Goal: Task Accomplishment & Management: Complete application form

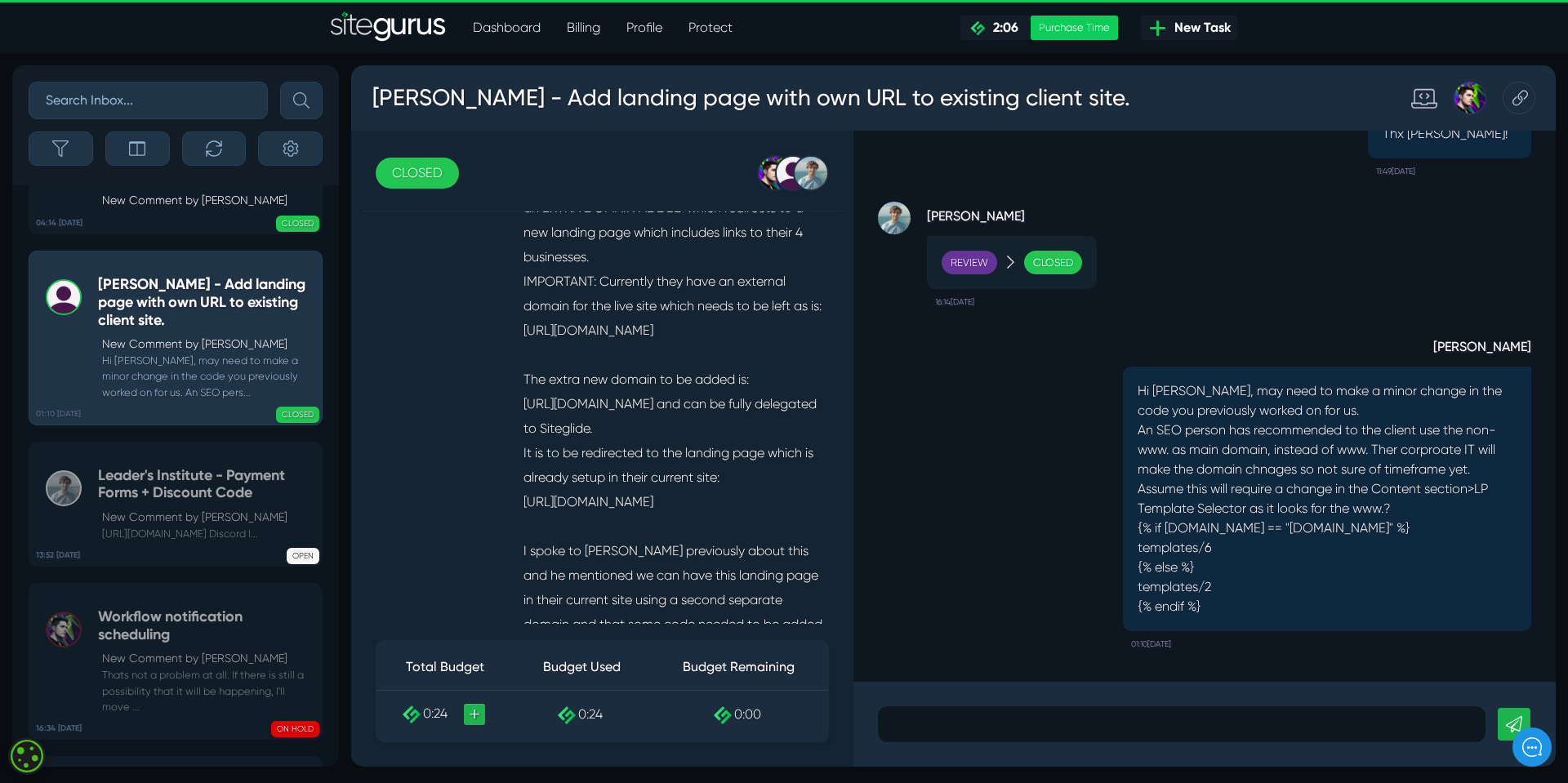
scroll to position [245, 0]
click at [1198, 28] on span "New Task" at bounding box center [1199, 28] width 63 height 20
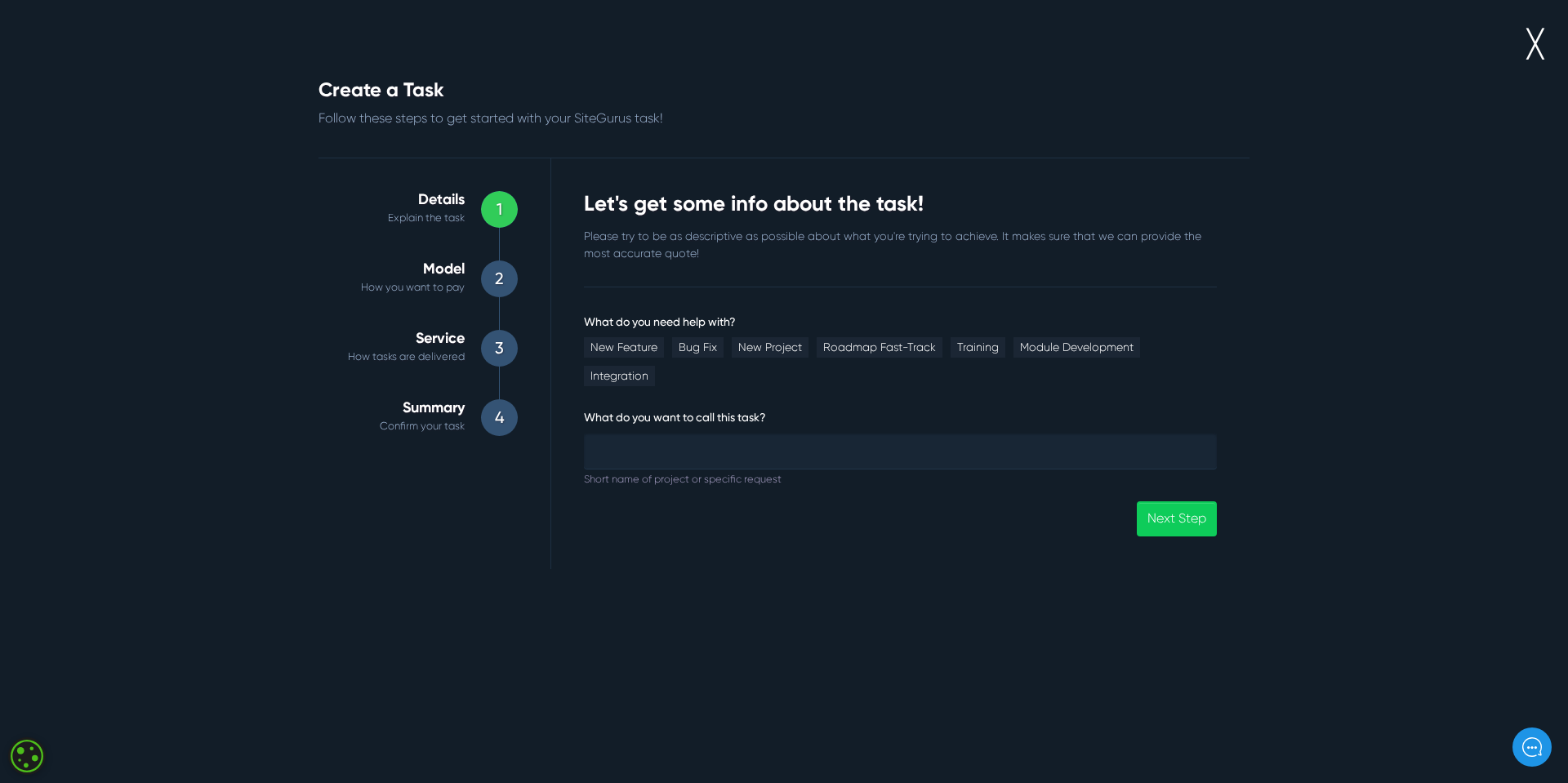
click at [623, 237] on p "Please try to be as descriptive as possible about what you're trying to achieve…" at bounding box center [900, 245] width 633 height 35
click at [717, 234] on p "Please try to be as descriptive as possible about what you're trying to achieve…" at bounding box center [900, 245] width 633 height 35
click at [619, 433] on input "What do you need help with?" at bounding box center [900, 451] width 633 height 36
type input "X"
type input "A"
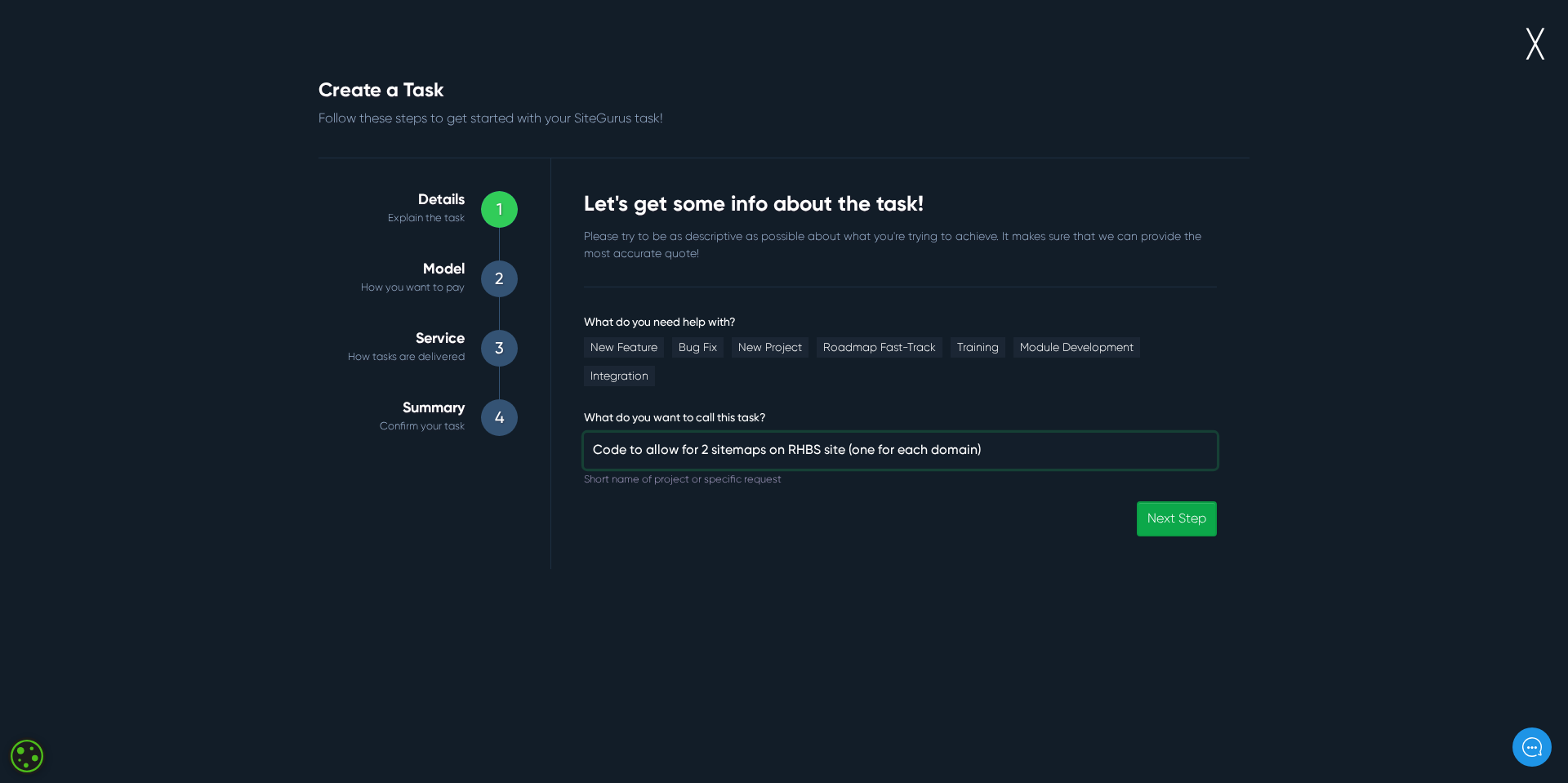
type input "Code to allow for 2 sitemaps on RHBS site (one for each domain)"
click at [1186, 502] on link "Next Step" at bounding box center [1176, 520] width 80 height 36
click at [627, 348] on link "New Feature" at bounding box center [623, 347] width 80 height 21
click at [1176, 502] on link "Next Step" at bounding box center [1176, 520] width 80 height 36
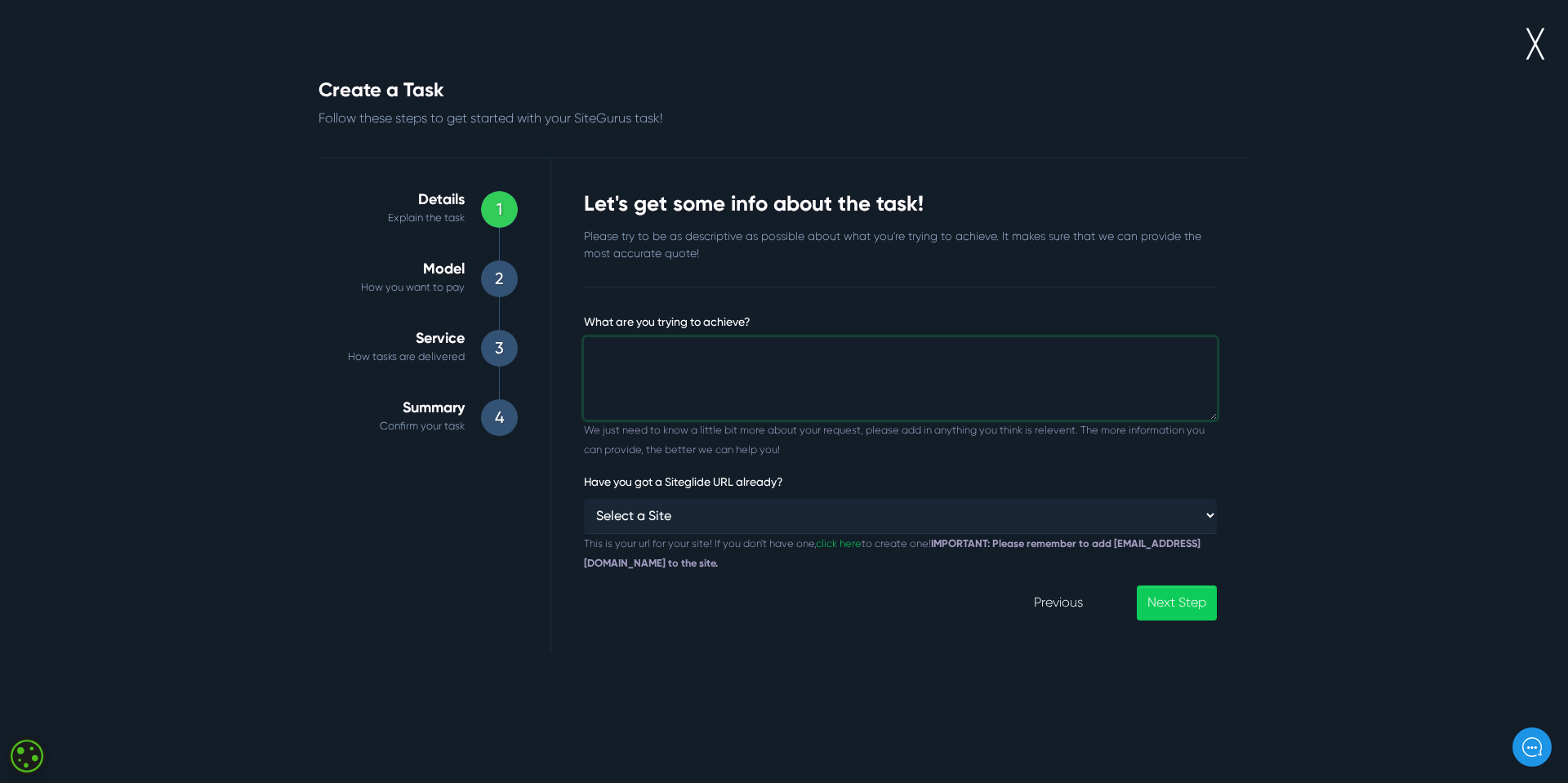
click at [669, 358] on textarea "What are you trying to achieve?" at bounding box center [900, 379] width 633 height 83
paste textarea "758322"
paste textarea "[URL][DOMAIN_NAME]"
drag, startPoint x: 639, startPoint y: 401, endPoint x: 719, endPoint y: 401, distance: 80.0
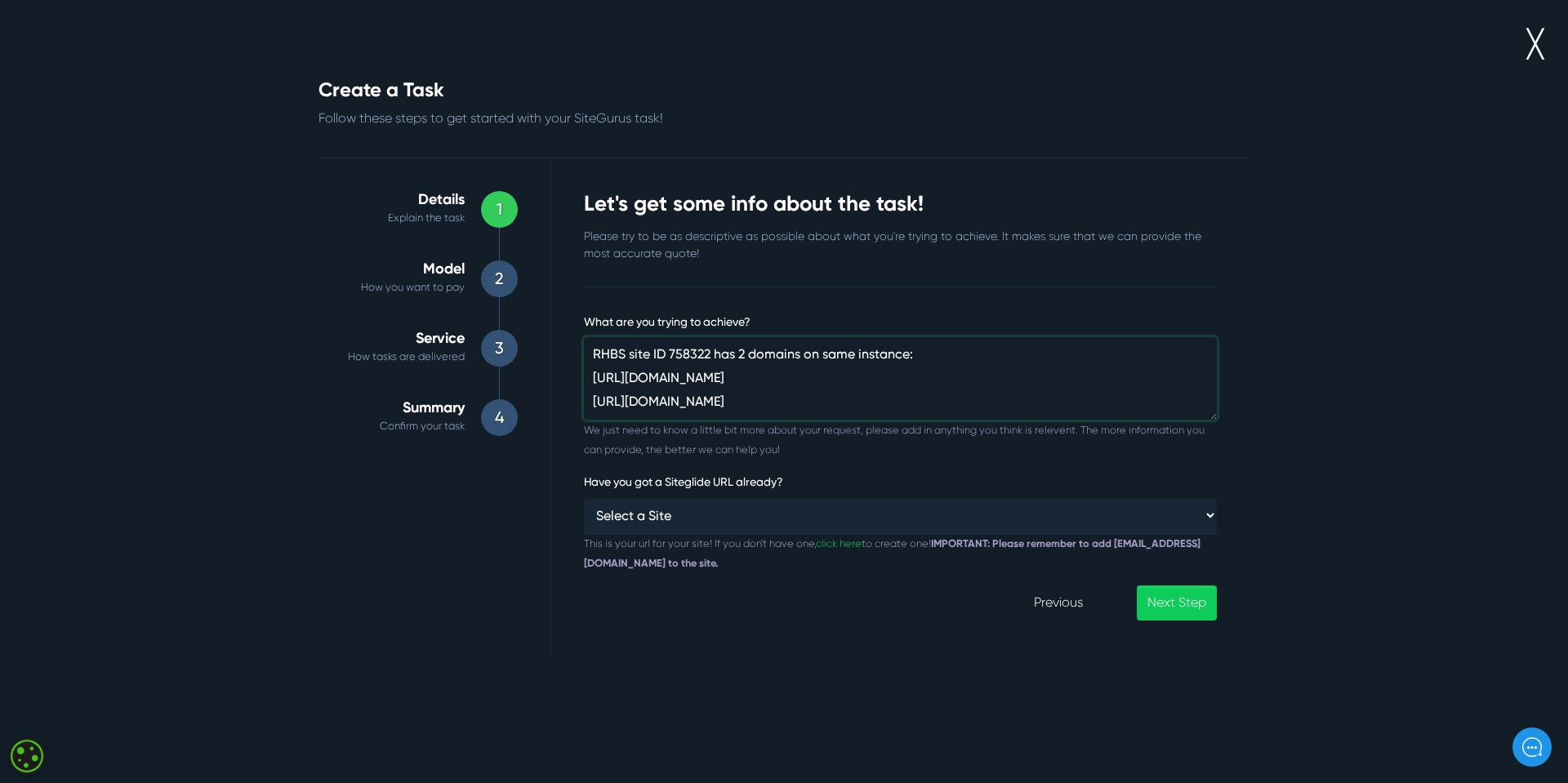
click at [719, 401] on textarea "RHBS site ID 758322 has 2 domains on same instance: [URL][DOMAIN_NAME] [URL][DO…" at bounding box center [900, 379] width 633 height 83
click at [792, 406] on textarea "RHBS site ID 758322 has 2 domains on same instance: [URL][DOMAIN_NAME] [URL][DO…" at bounding box center [900, 379] width 633 height 83
click at [936, 357] on textarea "RHBS site ID 758322 has 2 domains on same instance: [URL][DOMAIN_NAME] [URL][DO…" at bounding box center [900, 379] width 633 height 83
click at [948, 359] on textarea "RHBS site ID 758322 has 2 domains on same instance: [URL][DOMAIN_NAME] [URL][DO…" at bounding box center [900, 379] width 633 height 83
click at [766, 397] on textarea "RHBS site ID 758322 has 2 domains on same instance: [URL][DOMAIN_NAME] [URL][DO…" at bounding box center [900, 379] width 633 height 83
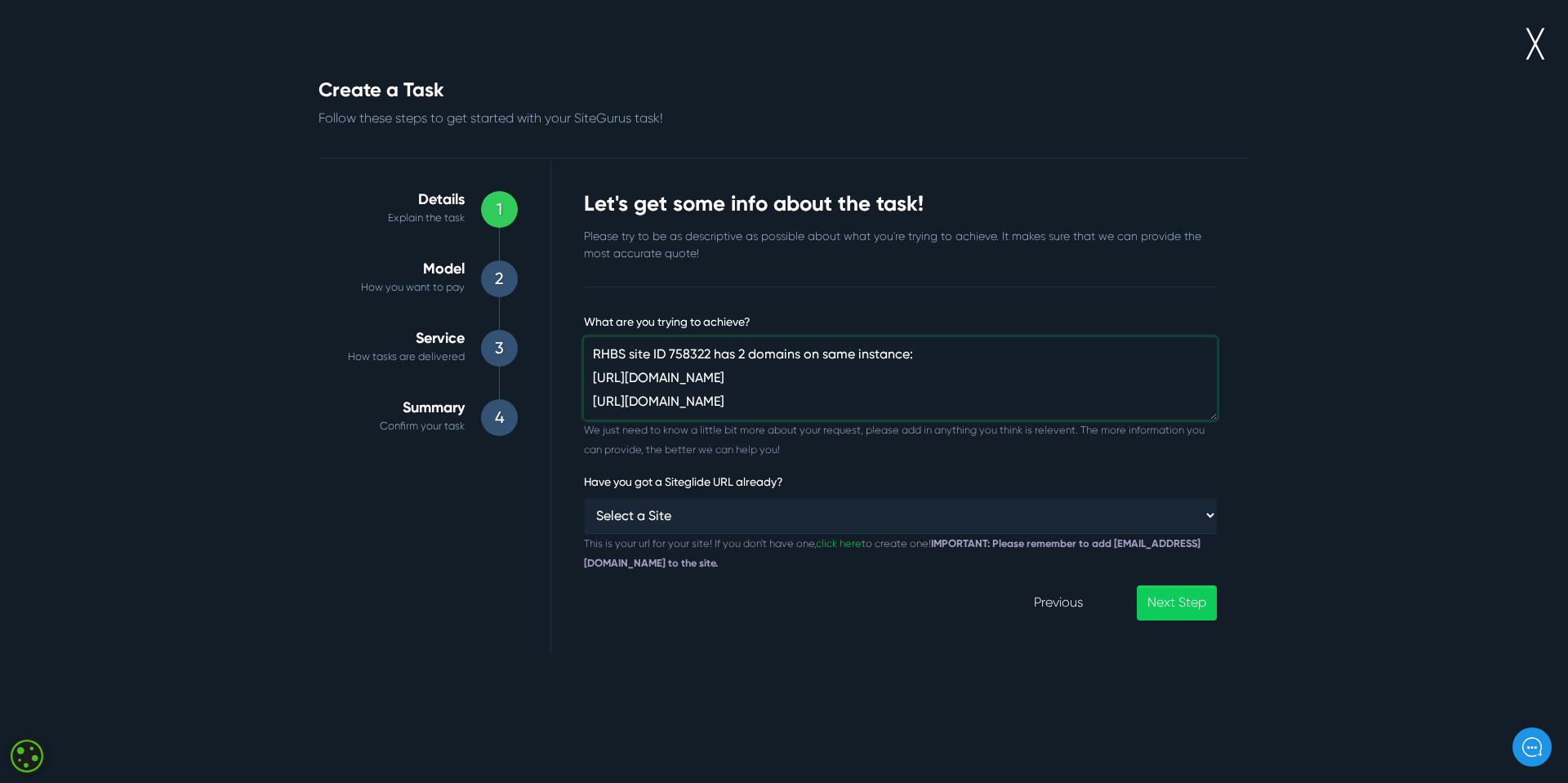
scroll to position [13, 0]
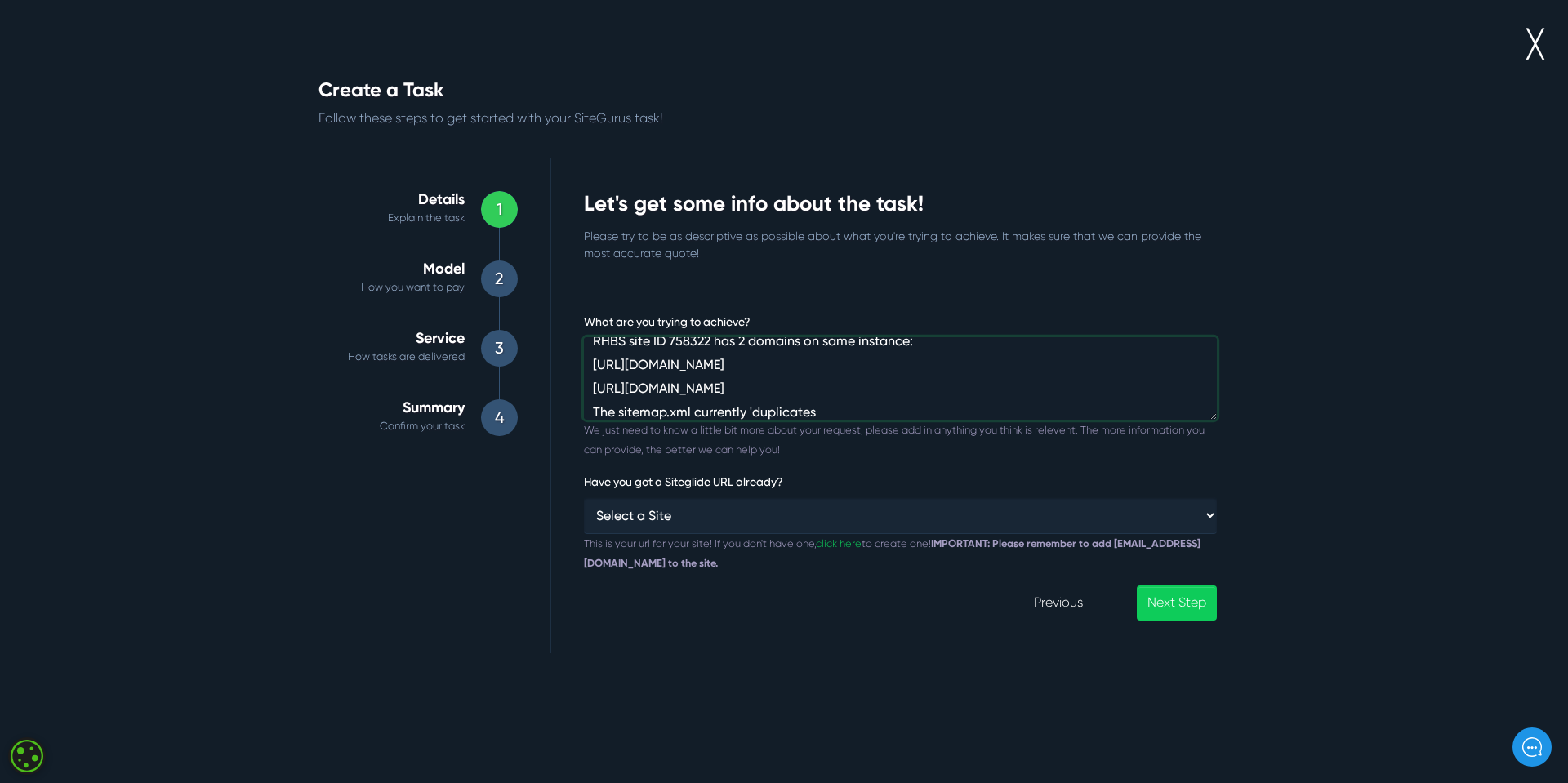
click at [844, 364] on textarea "RHBS site ID 758322 has 2 domains on same instance: [URL][DOMAIN_NAME] [URL][DO…" at bounding box center [900, 379] width 633 height 83
click at [751, 388] on textarea "RHBS site ID 758322 has 2 domains on same instance: [URL][DOMAIN_NAME] (main we…" at bounding box center [900, 379] width 633 height 83
click at [834, 412] on textarea "RHBS site ID 758322 has 2 domains on same instance: [URL][DOMAIN_NAME] (main we…" at bounding box center [900, 379] width 633 height 83
click at [752, 413] on textarea "RHBS site ID 758322 has 2 domains on same instance: [URL][DOMAIN_NAME] (main we…" at bounding box center [900, 379] width 633 height 83
click at [834, 410] on textarea "RHBS site ID 758322 has 2 domains on same instance: [URL][DOMAIN_NAME] (main we…" at bounding box center [900, 379] width 633 height 83
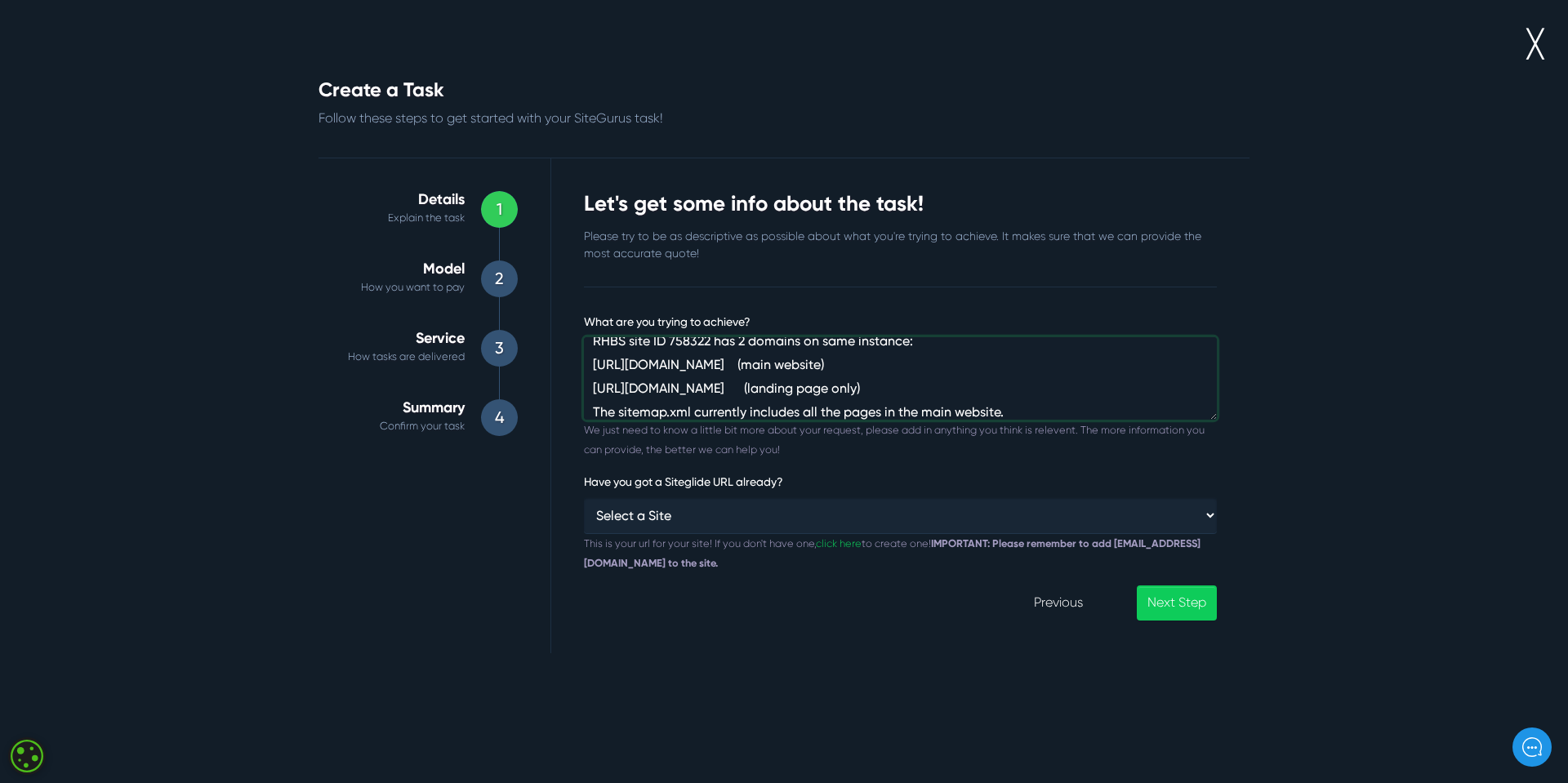
click at [692, 411] on textarea "RHBS site ID 758322 has 2 domains on same instance: [URL][DOMAIN_NAME] (main we…" at bounding box center [900, 379] width 633 height 83
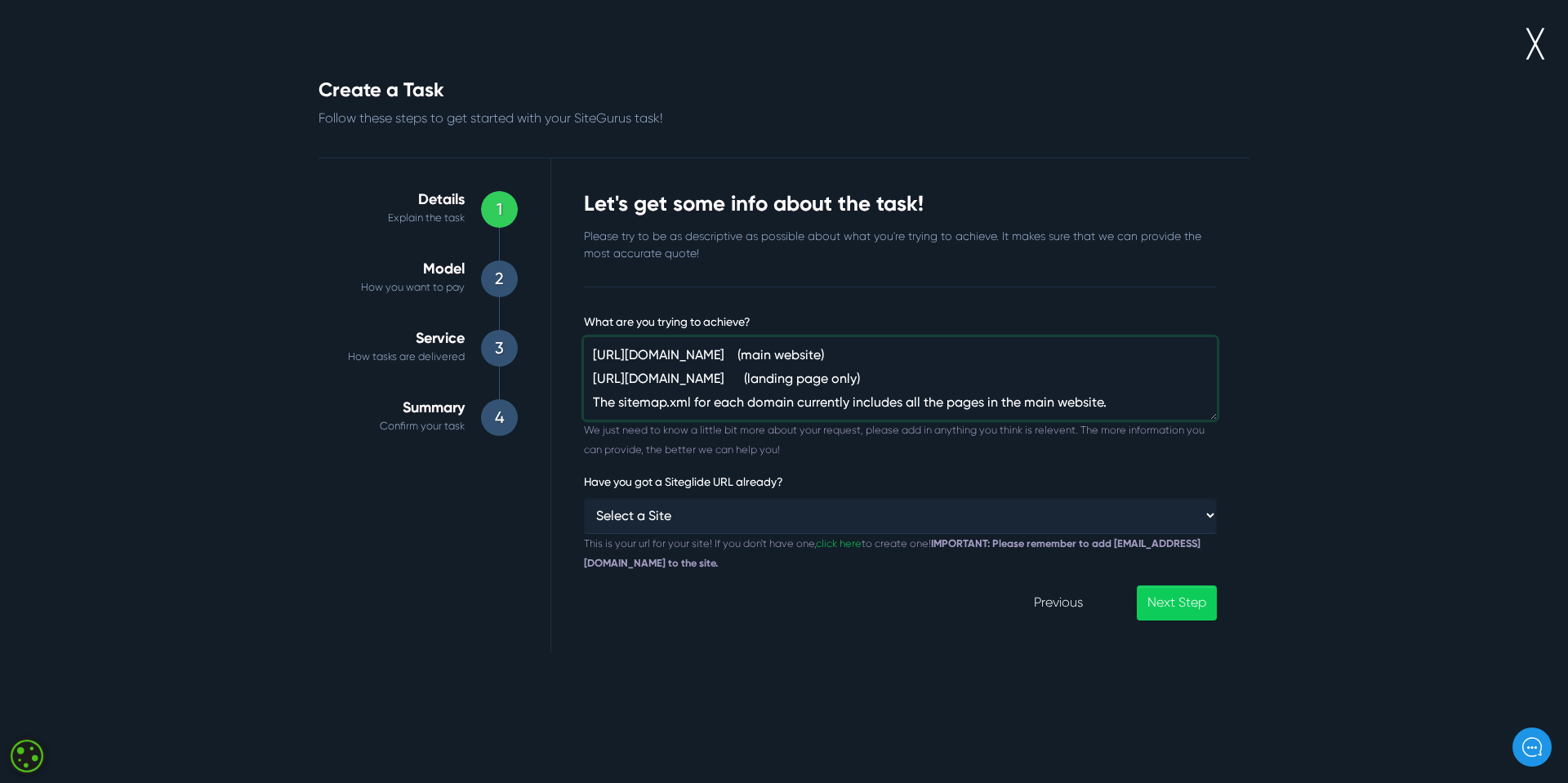
drag, startPoint x: 983, startPoint y: 412, endPoint x: 994, endPoint y: 406, distance: 12.5
click at [994, 406] on textarea "RHBS site ID 758322 has 2 domains on same instance: [URL][DOMAIN_NAME] (main we…" at bounding box center [900, 379] width 633 height 83
click at [1138, 398] on textarea "RHBS site ID 758322 has 2 domains on same instance: [URL][DOMAIN_NAME] (main we…" at bounding box center [900, 379] width 633 height 83
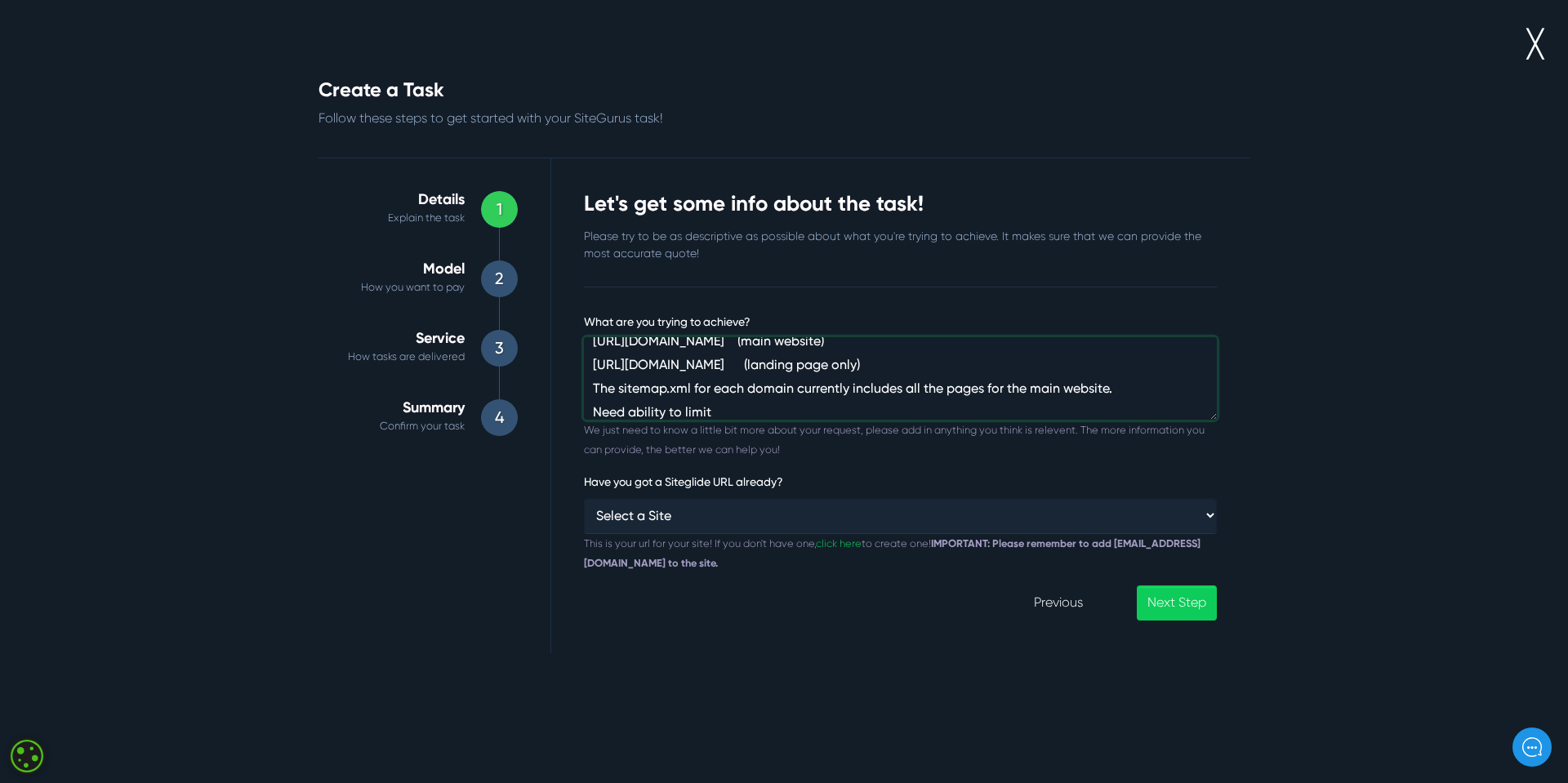
drag, startPoint x: 594, startPoint y: 361, endPoint x: 726, endPoint y: 360, distance: 132.0
click at [726, 360] on textarea "RHBS site ID 758322 has 2 domains on same instance: [URL][DOMAIN_NAME] (main we…" at bounding box center [900, 379] width 633 height 83
click at [735, 410] on textarea "RHBS site ID 758322 has 2 domains on same instance: [URL][DOMAIN_NAME] (main we…" at bounding box center [900, 379] width 633 height 83
paste textarea "[URL][DOMAIN_NAME]"
click at [692, 411] on textarea "RHBS site ID 758322 has 2 domains on same instance: [URL][DOMAIN_NAME] (main we…" at bounding box center [900, 379] width 633 height 83
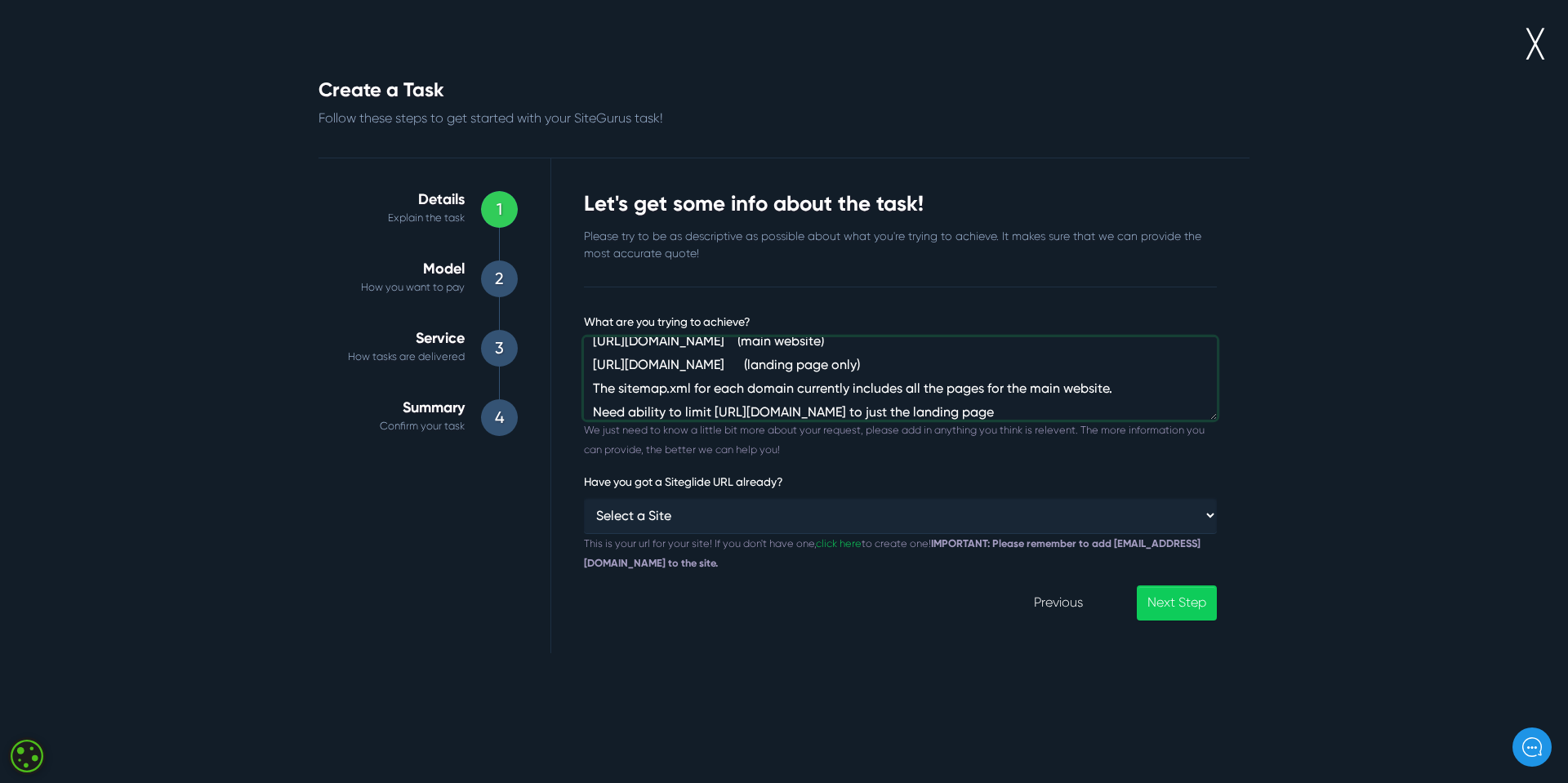
drag, startPoint x: 1009, startPoint y: 389, endPoint x: 1119, endPoint y: 384, distance: 110.1
click at [1119, 384] on textarea "RHBS site ID 758322 has 2 domains on same instance: [URL][DOMAIN_NAME] (main we…" at bounding box center [900, 379] width 633 height 83
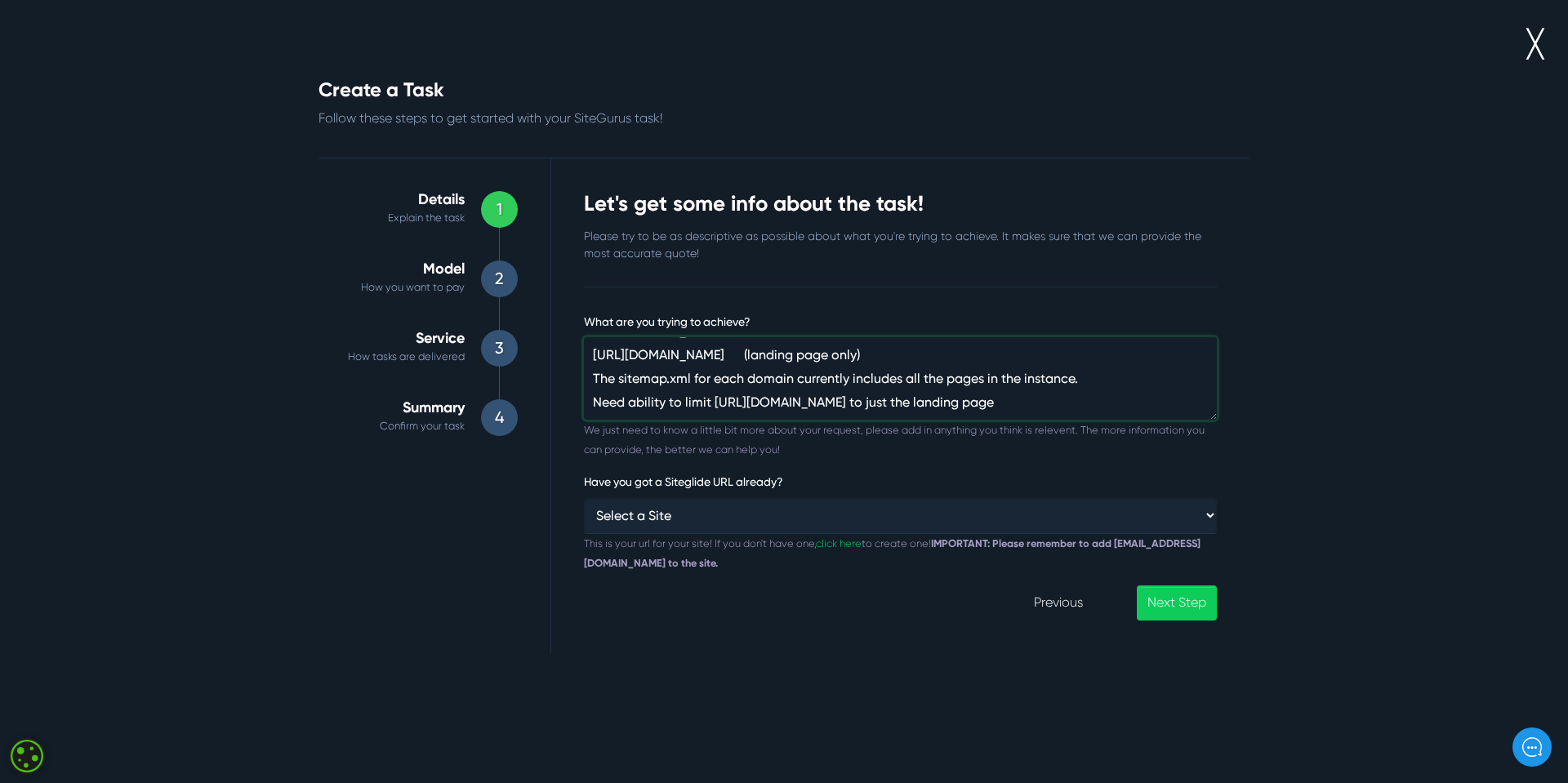
drag, startPoint x: 714, startPoint y: 411, endPoint x: 1014, endPoint y: 406, distance: 300.0
click at [1014, 406] on textarea "RHBS site ID 758322 has 2 domains on same instance: [URL][DOMAIN_NAME] (main we…" at bounding box center [900, 379] width 633 height 83
drag, startPoint x: 595, startPoint y: 400, endPoint x: 723, endPoint y: 399, distance: 128.0
click at [723, 399] on textarea "RHBS site ID 758322 has 2 domains on same instance: [URL][DOMAIN_NAME] (main we…" at bounding box center [900, 379] width 633 height 83
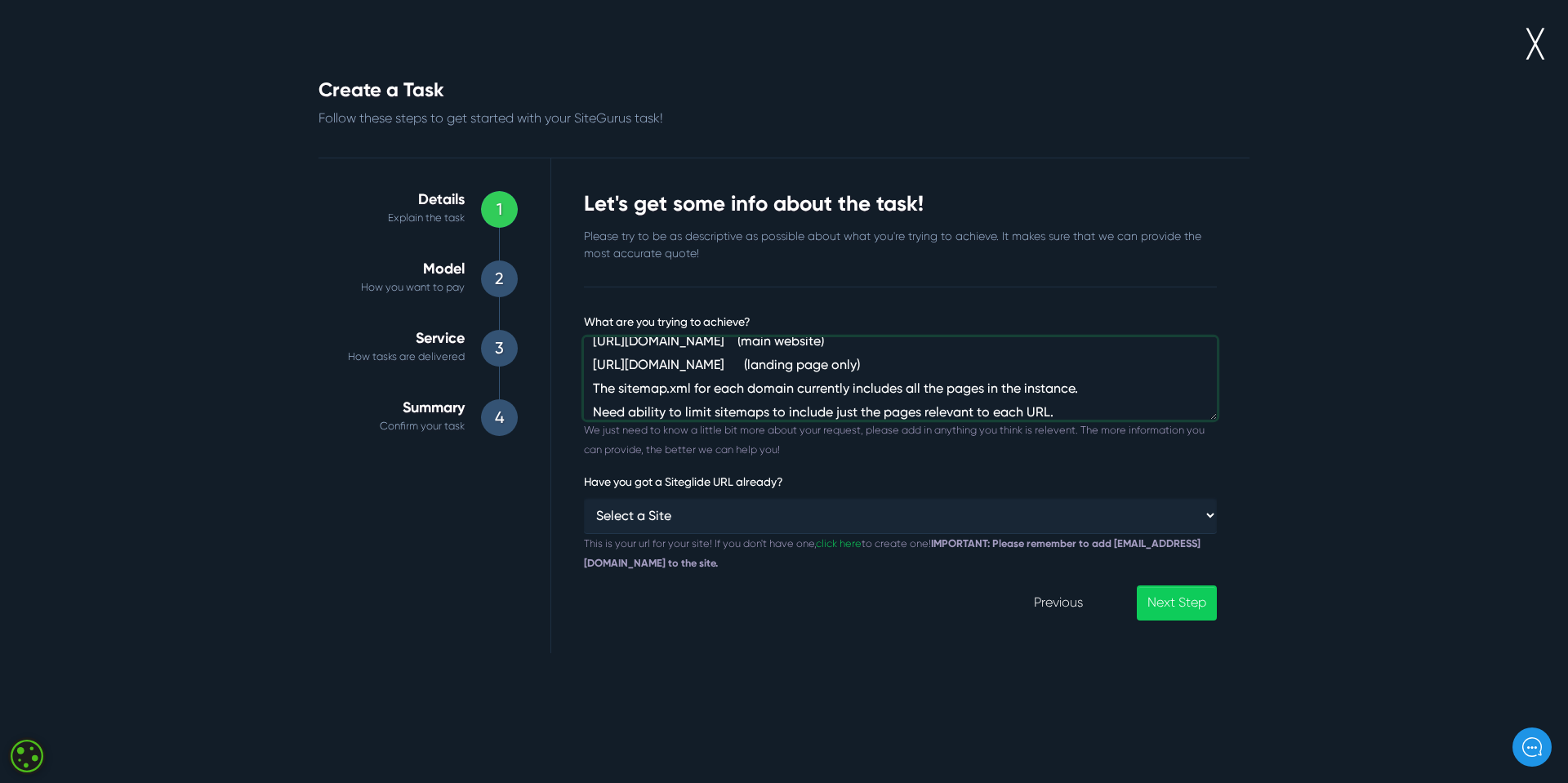
scroll to position [70, 0]
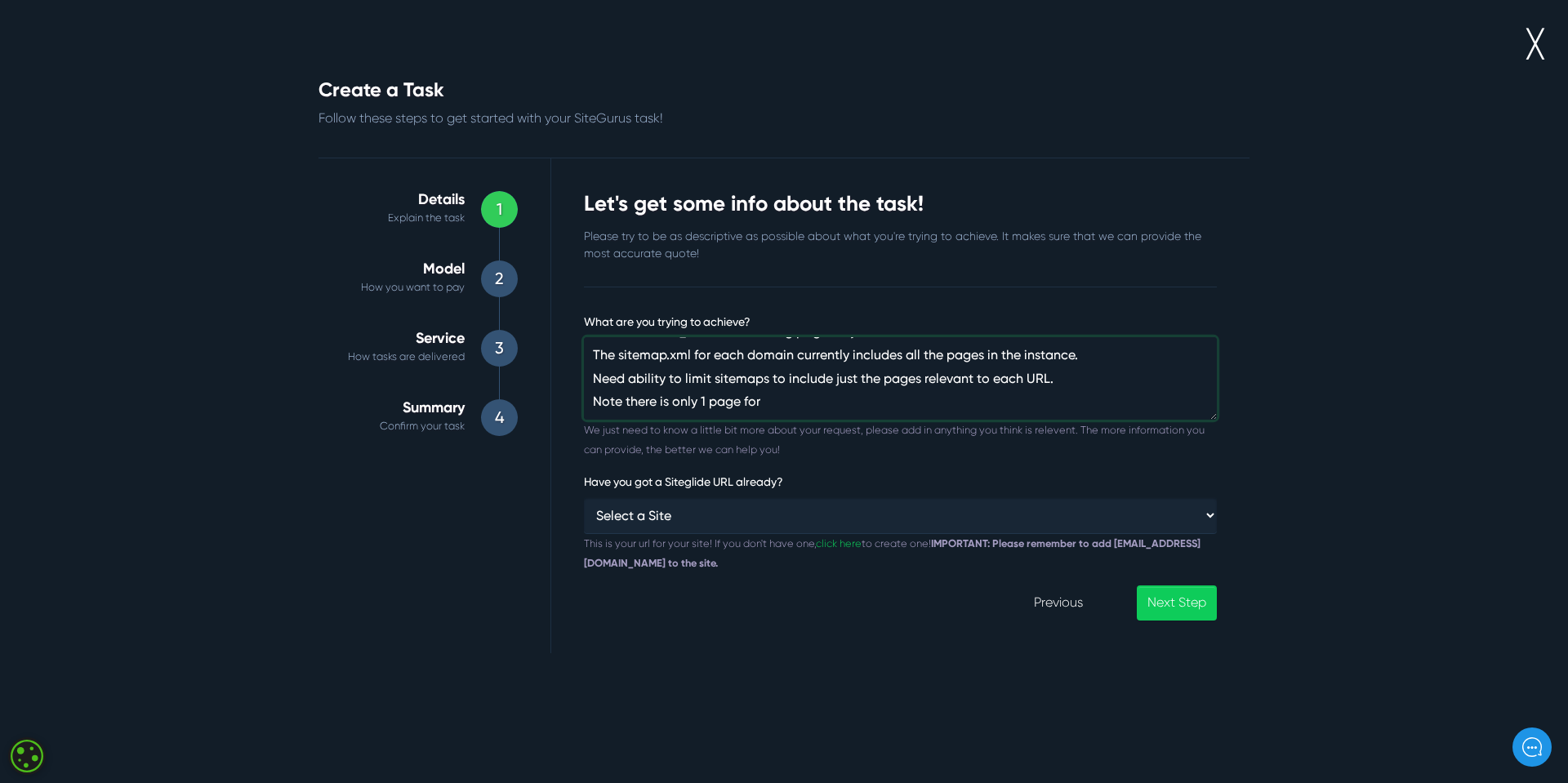
click at [783, 402] on textarea "RHBS site ID 758322 has 2 domains on same instance: [URL][DOMAIN_NAME] (main we…" at bounding box center [900, 379] width 633 height 83
paste textarea "[URL][DOMAIN_NAME]"
type textarea "RHBS site ID 758322 has 2 domains on same instance: [URL][DOMAIN_NAME] (main we…"
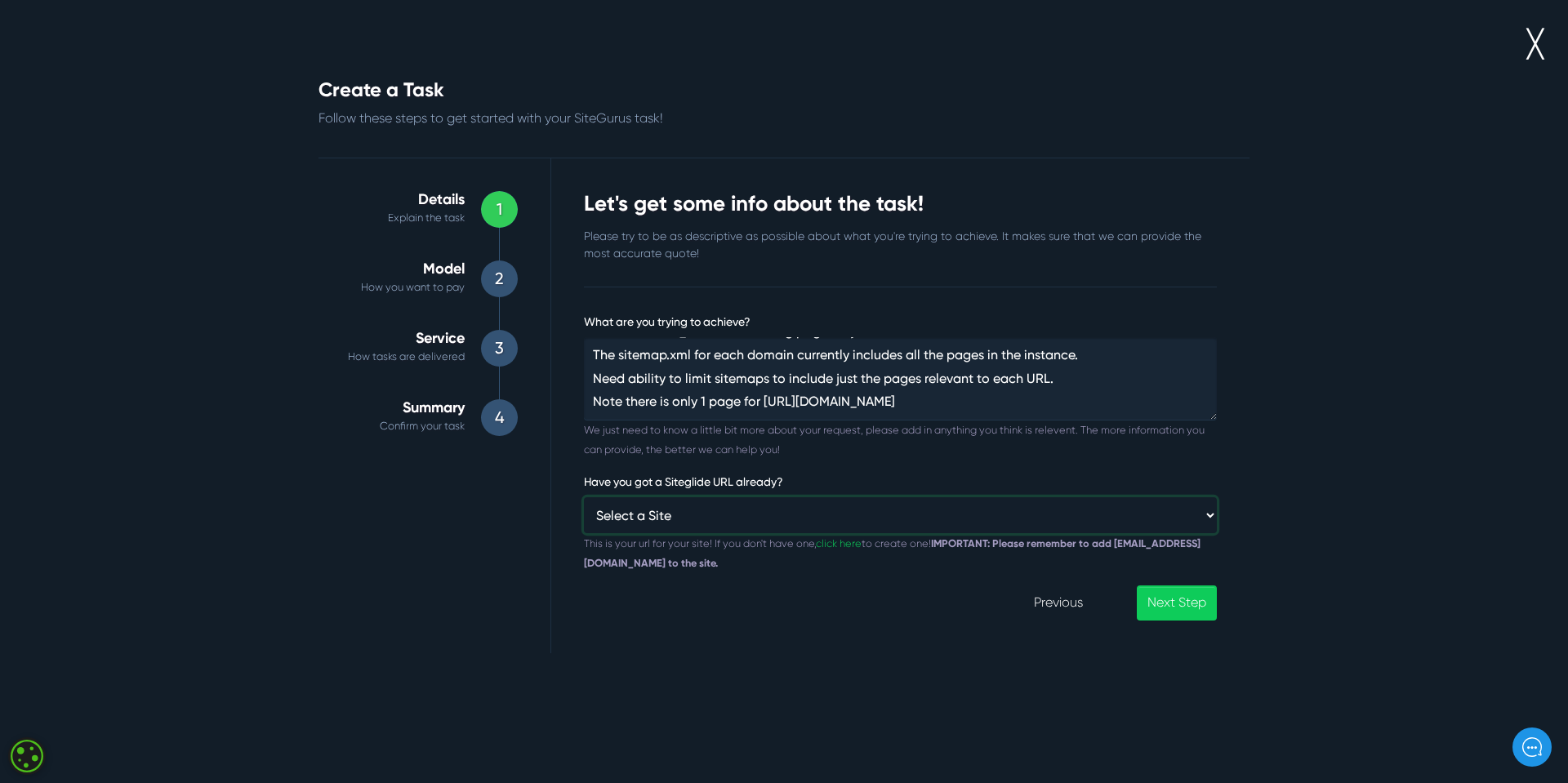
click at [728, 516] on select "Select a Site Custom URL ⸻⸻ Aldinga Beach Getaways Asian Leadership Project [PE…" at bounding box center [900, 515] width 633 height 36
select select "[URL][PERSON_NAME][DOMAIN_NAME]"
click at [584, 497] on select "Select a Site Custom URL ⸻⸻ Aldinga Beach Getaways Asian Leadership Project [PE…" at bounding box center [900, 515] width 633 height 36
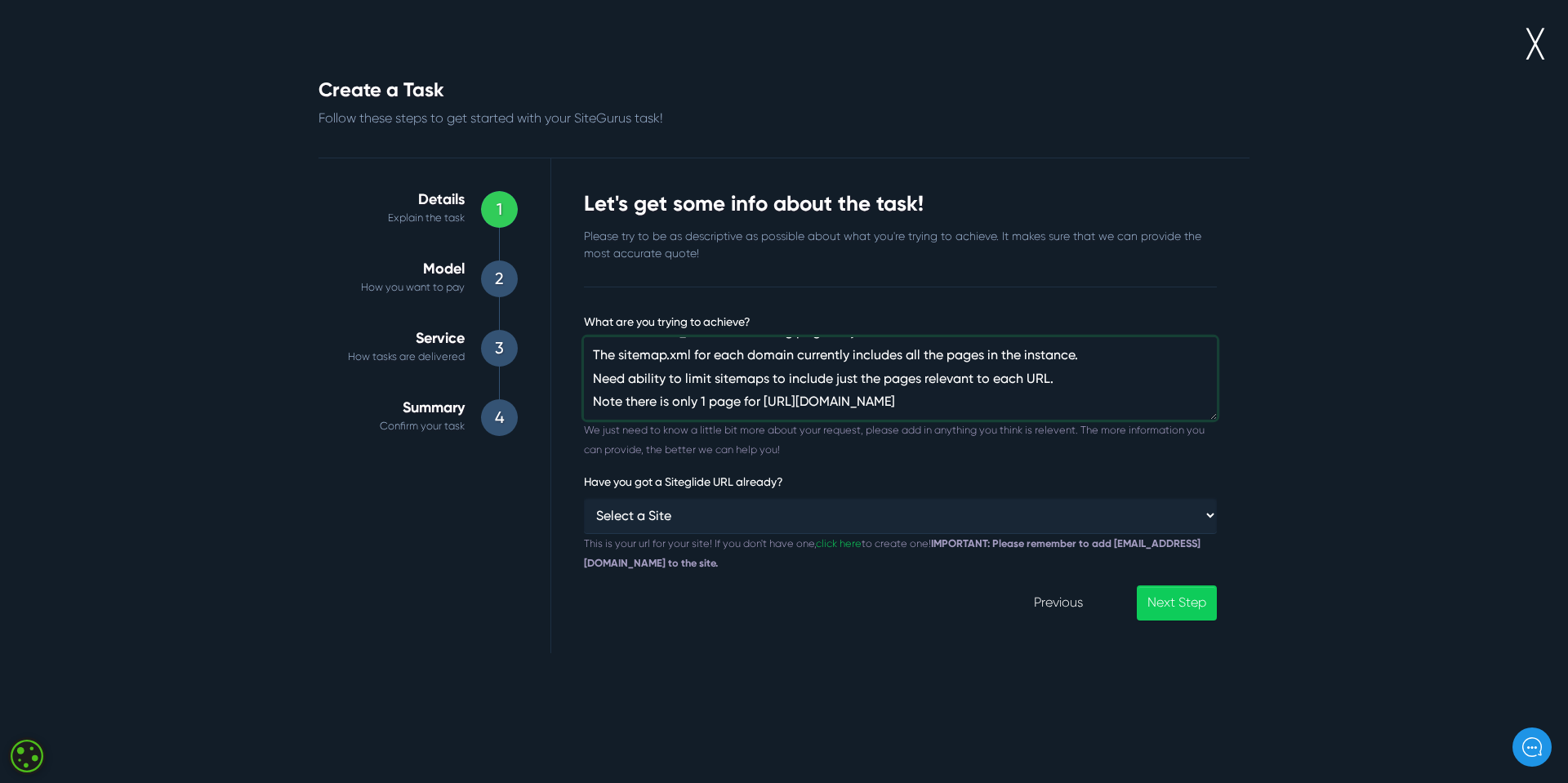
click at [1058, 378] on textarea "RHBS site ID 758322 has 2 domains on same instance: [URL][DOMAIN_NAME] (main we…" at bounding box center [900, 379] width 633 height 83
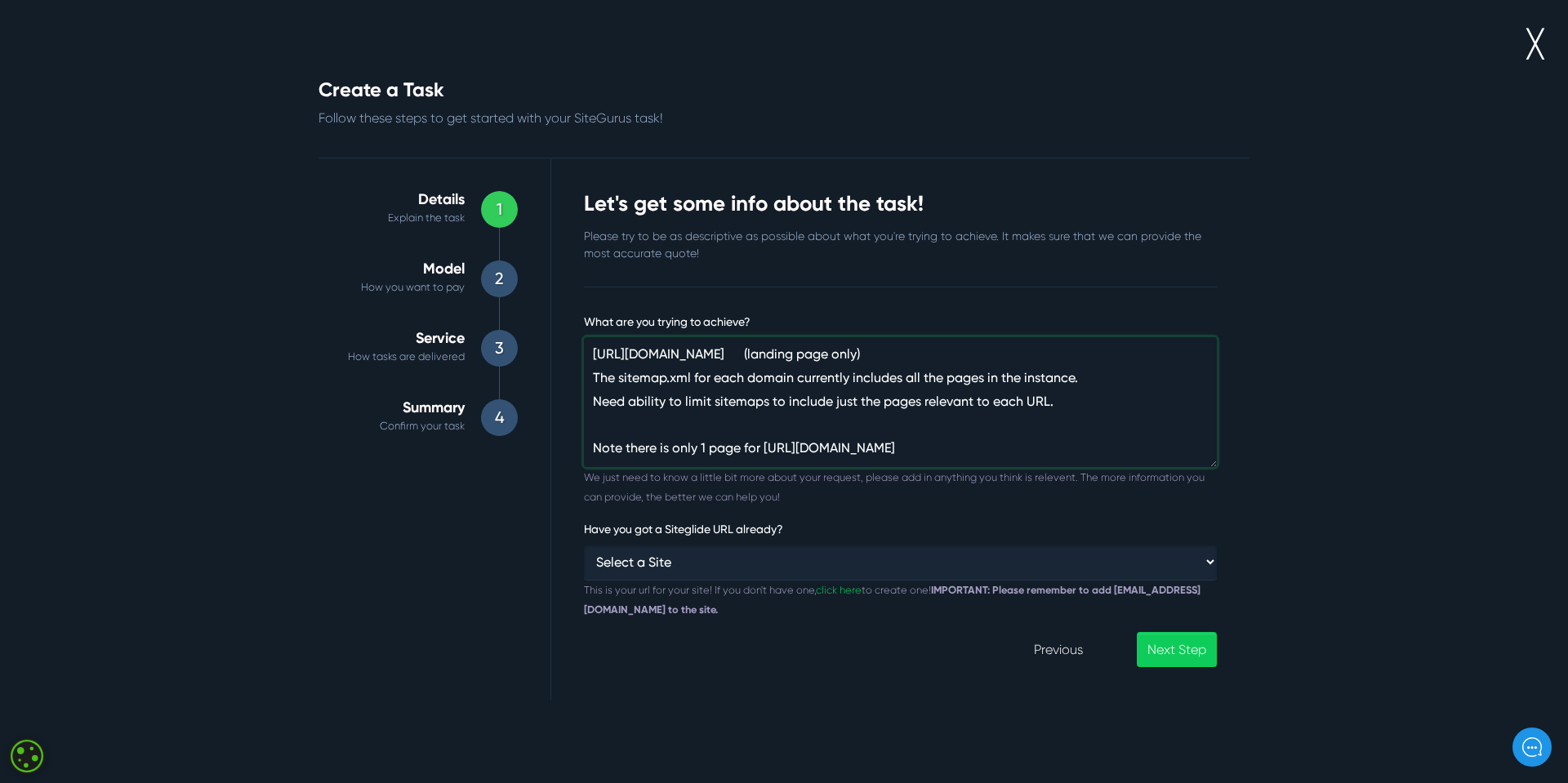
scroll to position [0, 0]
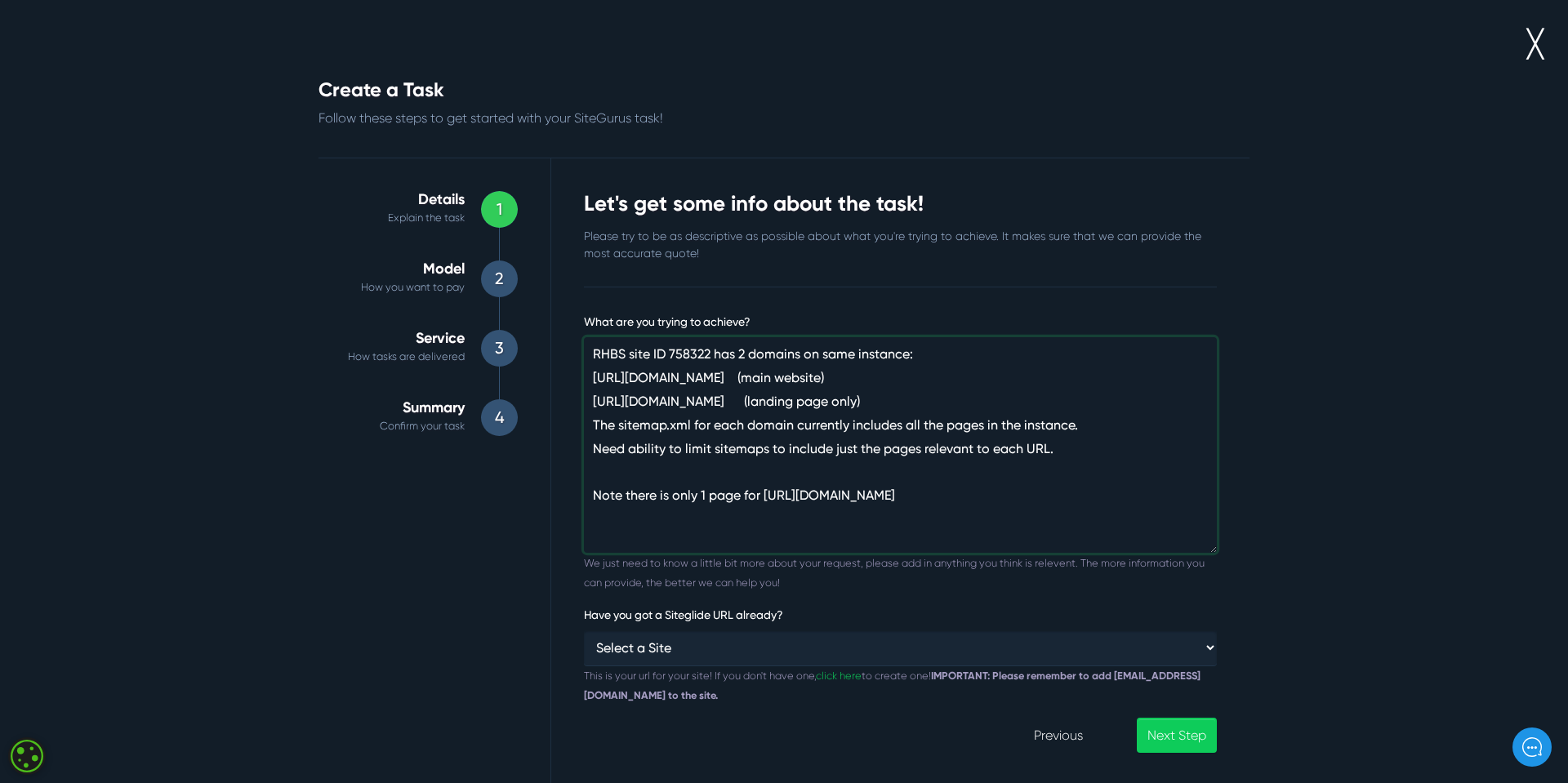
drag, startPoint x: 1214, startPoint y: 415, endPoint x: 1291, endPoint y: 558, distance: 162.4
click at [1291, 558] on div "╳ Let's create a task! Creating Task... Create a Task Follow these steps to get…" at bounding box center [784, 392] width 1568 height 783
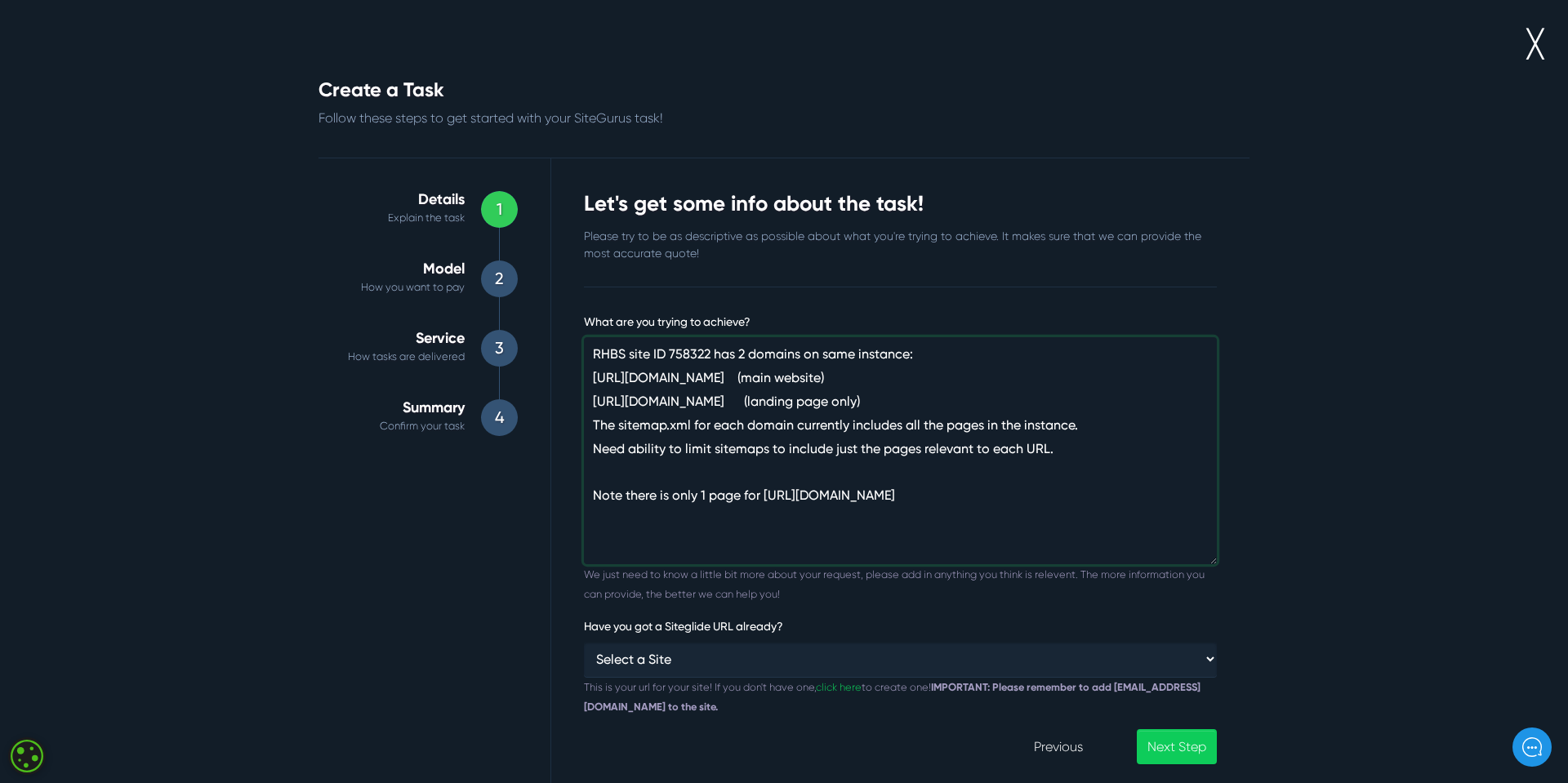
click at [703, 494] on textarea "RHBS site ID 758322 has 2 domains on same instance: [URL][DOMAIN_NAME] (main we…" at bounding box center [900, 451] width 633 height 227
click at [594, 474] on textarea "RHBS site ID 758322 has 2 domains on same instance: [URL][DOMAIN_NAME] (main we…" at bounding box center [900, 451] width 633 height 227
drag, startPoint x: 586, startPoint y: 380, endPoint x: 790, endPoint y: 378, distance: 204.0
click at [790, 378] on textarea "RHBS site ID 758322 has 2 domains on same instance: [URL][DOMAIN_NAME] (main we…" at bounding box center [900, 451] width 633 height 227
click at [612, 474] on textarea "RHBS site ID 758322 has 2 domains on same instance: [URL][DOMAIN_NAME] (main we…" at bounding box center [900, 451] width 633 height 227
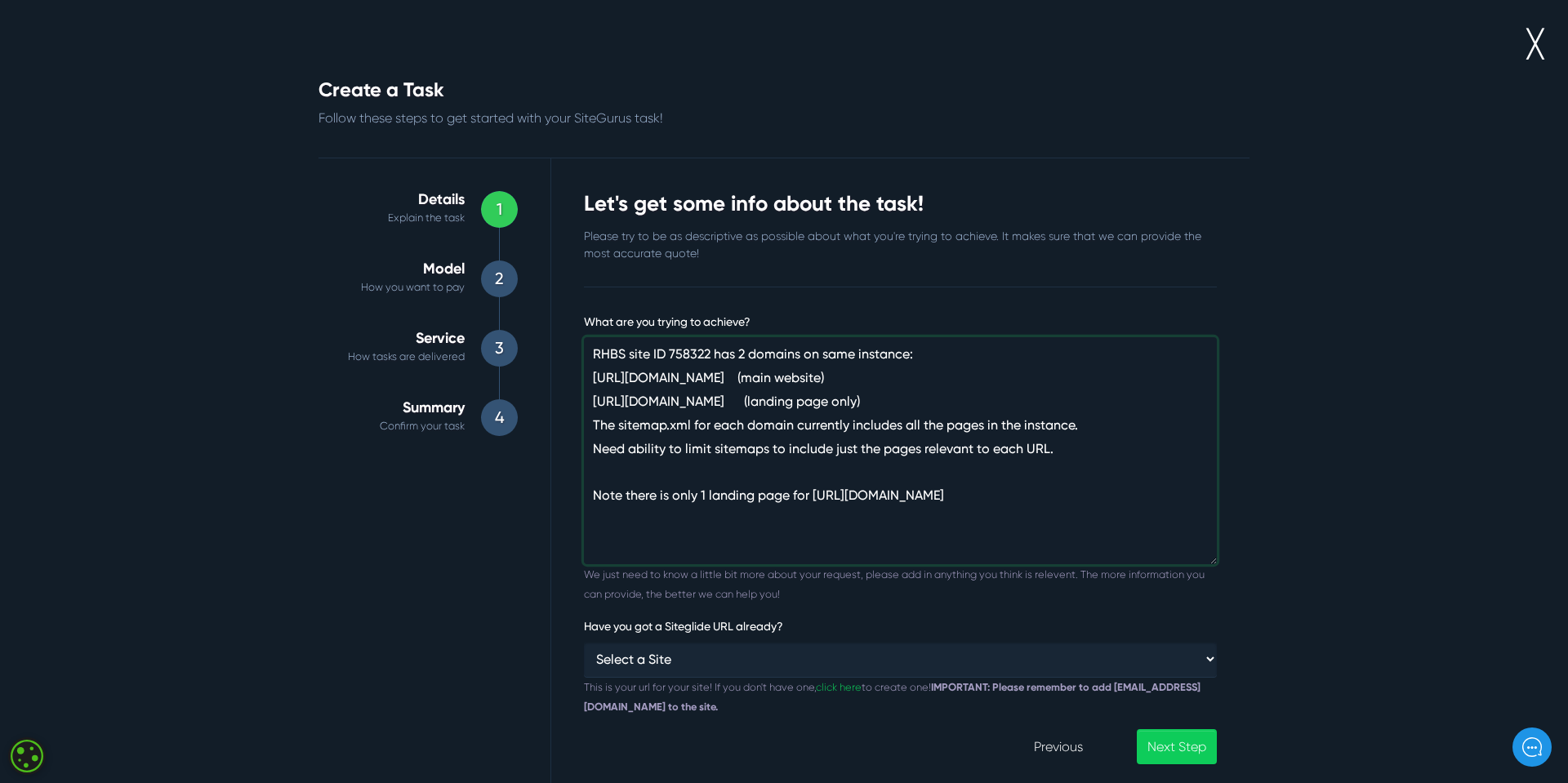
paste textarea "[URL][DOMAIN_NAME]"
click at [863, 471] on textarea "RHBS site ID 758322 has 2 domains on same instance: [URL][DOMAIN_NAME] (main we…" at bounding box center [900, 451] width 633 height 227
drag, startPoint x: 1011, startPoint y: 471, endPoint x: 1067, endPoint y: 471, distance: 56.0
click at [1067, 471] on textarea "RHBS site ID 758322 has 2 domains on same instance: [URL][DOMAIN_NAME] (main we…" at bounding box center [900, 451] width 633 height 227
drag, startPoint x: 592, startPoint y: 493, endPoint x: 801, endPoint y: 495, distance: 209.0
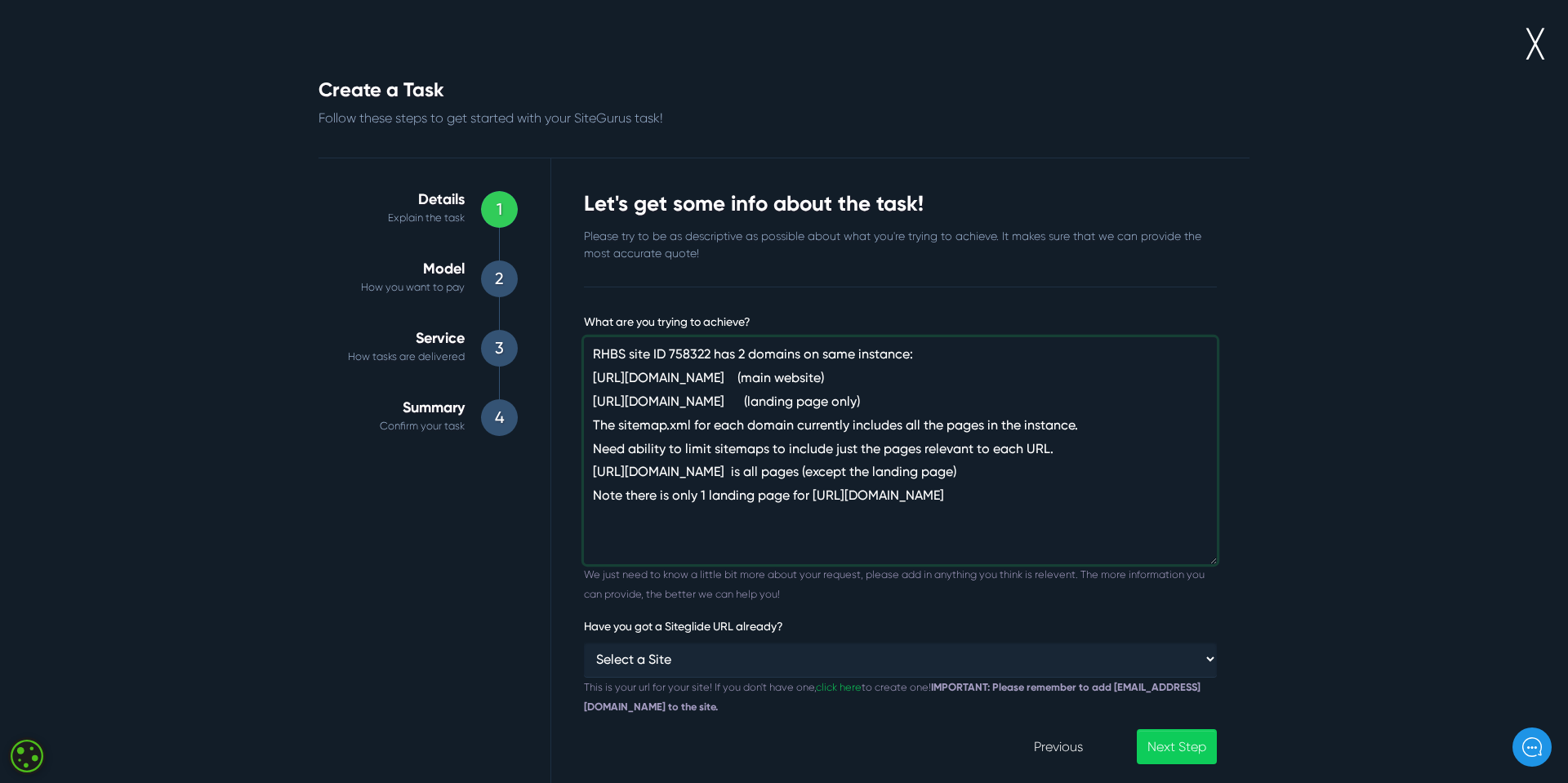
click at [801, 495] on textarea "RHBS site ID 758322 has 2 domains on same instance: [URL][DOMAIN_NAME] (main we…" at bounding box center [900, 451] width 633 height 227
click at [741, 495] on textarea "RHBS site ID 758322 has 2 domains on same instance: [URL][DOMAIN_NAME] (main we…" at bounding box center [900, 451] width 633 height 227
click at [880, 495] on textarea "RHBS site ID 758322 has 2 domains on same instance: [URL][DOMAIN_NAME] (main we…" at bounding box center [900, 451] width 633 height 227
paste textarea "[URL][DOMAIN_NAME]"
drag, startPoint x: 864, startPoint y: 498, endPoint x: 1048, endPoint y: 496, distance: 184.0
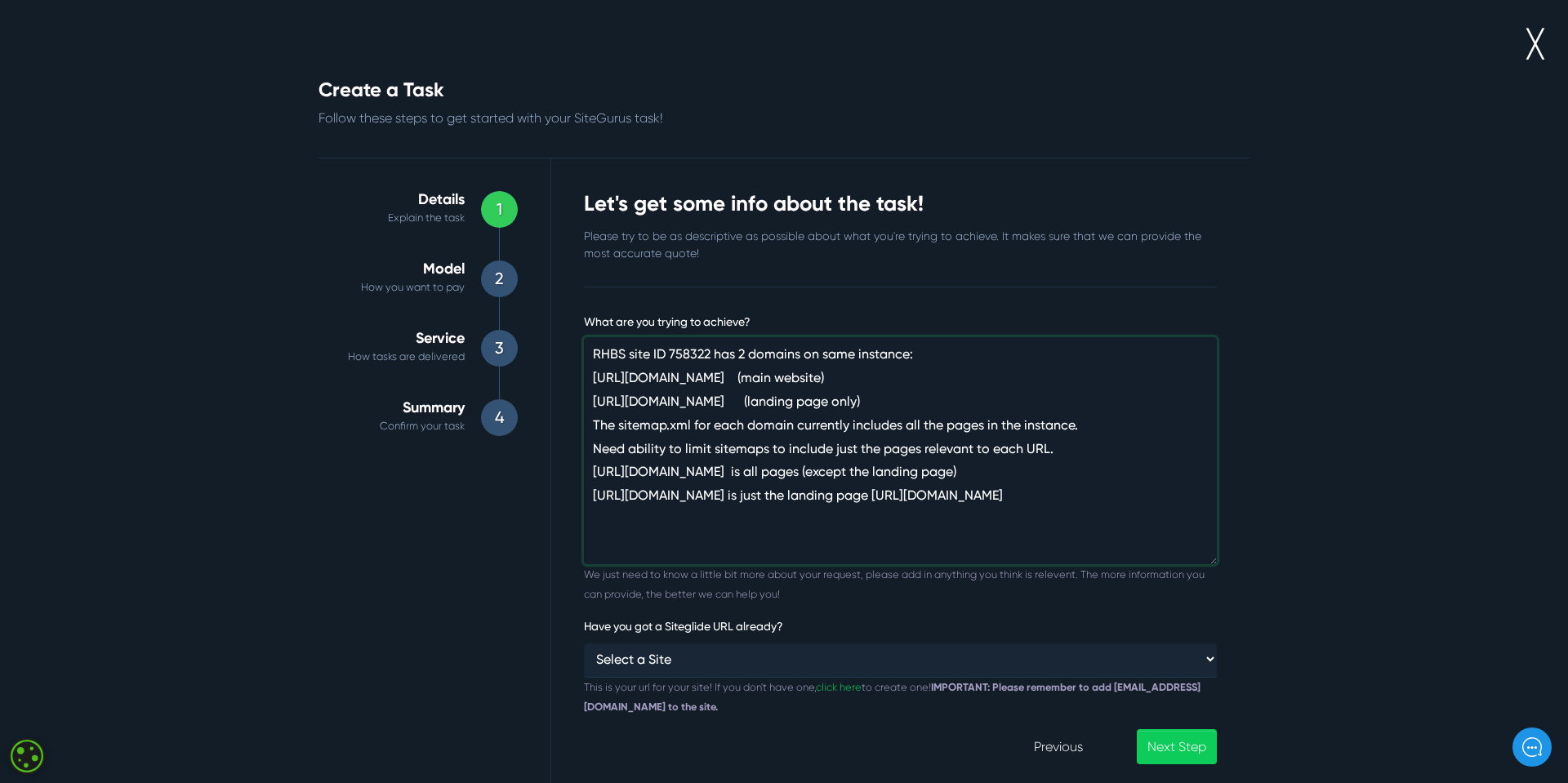
click at [1048, 496] on textarea "RHBS site ID 758322 has 2 domains on same instance: [URL][DOMAIN_NAME] (main we…" at bounding box center [900, 451] width 633 height 227
click at [781, 493] on textarea "RHBS site ID 758322 has 2 domains on same instance: [URL][DOMAIN_NAME] (main we…" at bounding box center [900, 451] width 633 height 227
click at [953, 497] on textarea "RHBS site ID 758322 has 2 domains on same instance: [URL][DOMAIN_NAME] (main we…" at bounding box center [900, 451] width 633 height 227
drag, startPoint x: 587, startPoint y: 378, endPoint x: 782, endPoint y: 378, distance: 195.0
click at [782, 378] on textarea "RHBS site ID 758322 has 2 domains on same instance: [URL][DOMAIN_NAME] (main we…" at bounding box center [900, 451] width 633 height 227
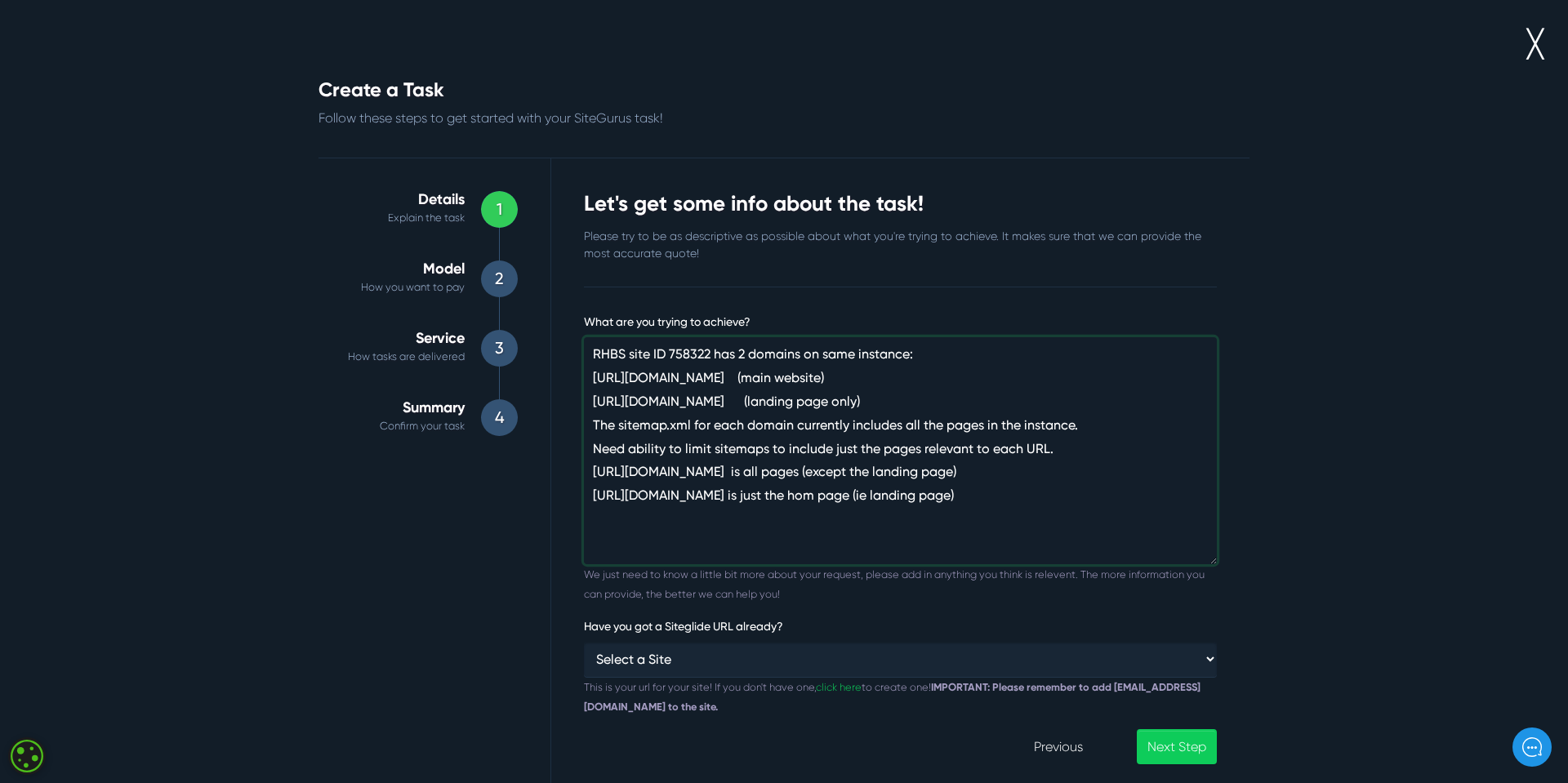
click at [808, 494] on textarea "RHBS site ID 758322 has 2 domains on same instance: [URL][DOMAIN_NAME] (main we…" at bounding box center [900, 451] width 633 height 227
click at [984, 502] on textarea "RHBS site ID 758322 has 2 domains on same instance: [URL][DOMAIN_NAME] (main we…" at bounding box center [900, 451] width 633 height 227
drag, startPoint x: 587, startPoint y: 494, endPoint x: 692, endPoint y: 497, distance: 105.0
click at [715, 499] on textarea "RHBS site ID 758322 has 2 domains on same instance: [URL][DOMAIN_NAME] (main we…" at bounding box center [900, 451] width 633 height 227
click at [857, 518] on textarea "RHBS site ID 758322 has 2 domains on same instance: [URL][DOMAIN_NAME] (main we…" at bounding box center [900, 451] width 633 height 227
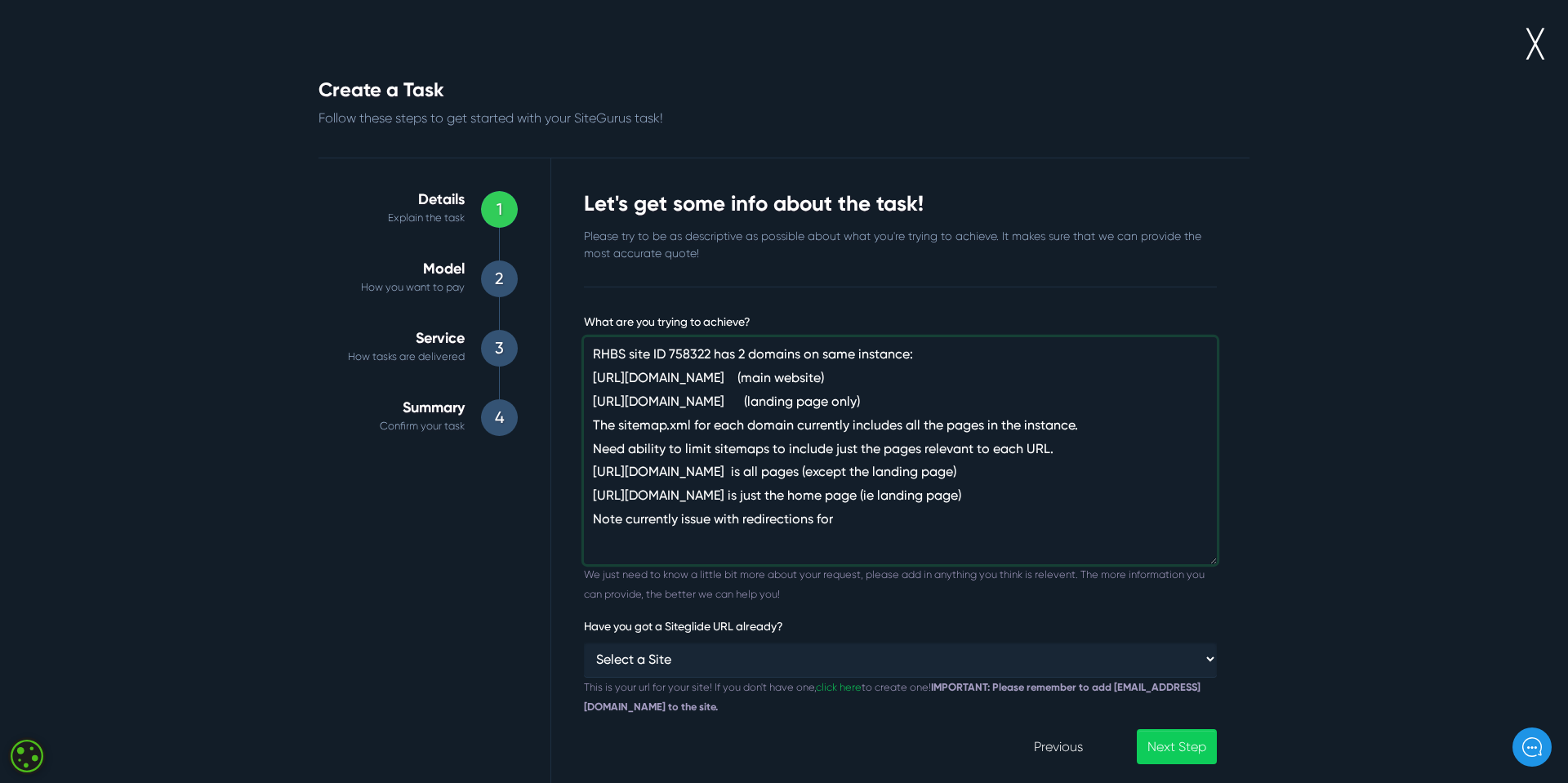
paste textarea "[URL][DOMAIN_NAME]"
click at [806, 520] on textarea "RHBS site ID 758322 has 2 domains on same instance: [URL][DOMAIN_NAME] (main we…" at bounding box center [900, 451] width 633 height 227
click at [962, 521] on textarea "RHBS site ID 758322 has 2 domains on same instance: [URL][DOMAIN_NAME] (main we…" at bounding box center [900, 451] width 633 height 227
click at [685, 544] on textarea "RHBS site ID 758322 has 2 domains on same instance: [URL][DOMAIN_NAME] (main we…" at bounding box center [900, 451] width 633 height 227
drag, startPoint x: 587, startPoint y: 470, endPoint x: 782, endPoint y: 468, distance: 195.0
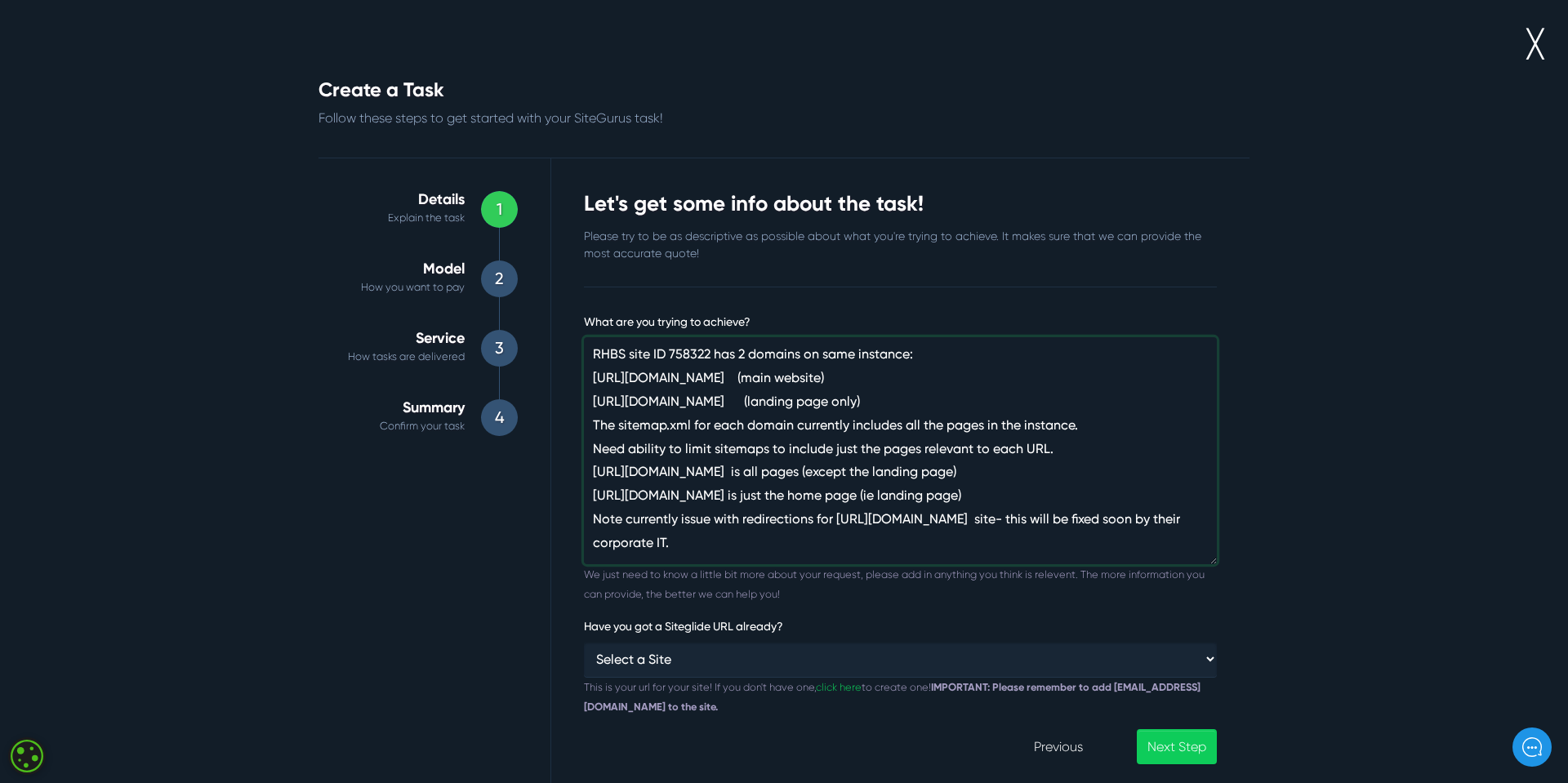
click at [782, 468] on textarea "RHBS site ID 758322 has 2 domains on same instance: [URL][DOMAIN_NAME] (main we…" at bounding box center [900, 451] width 633 height 227
click at [1126, 425] on textarea "RHBS site ID 758322 has 2 domains on same instance: [URL][DOMAIN_NAME] (main we…" at bounding box center [900, 451] width 633 height 227
click at [688, 541] on textarea "RHBS site ID 758322 has 2 domains on same instance: [URL][DOMAIN_NAME] (main we…" at bounding box center [900, 451] width 633 height 227
paste textarea "[URL][DOMAIN_NAME]"
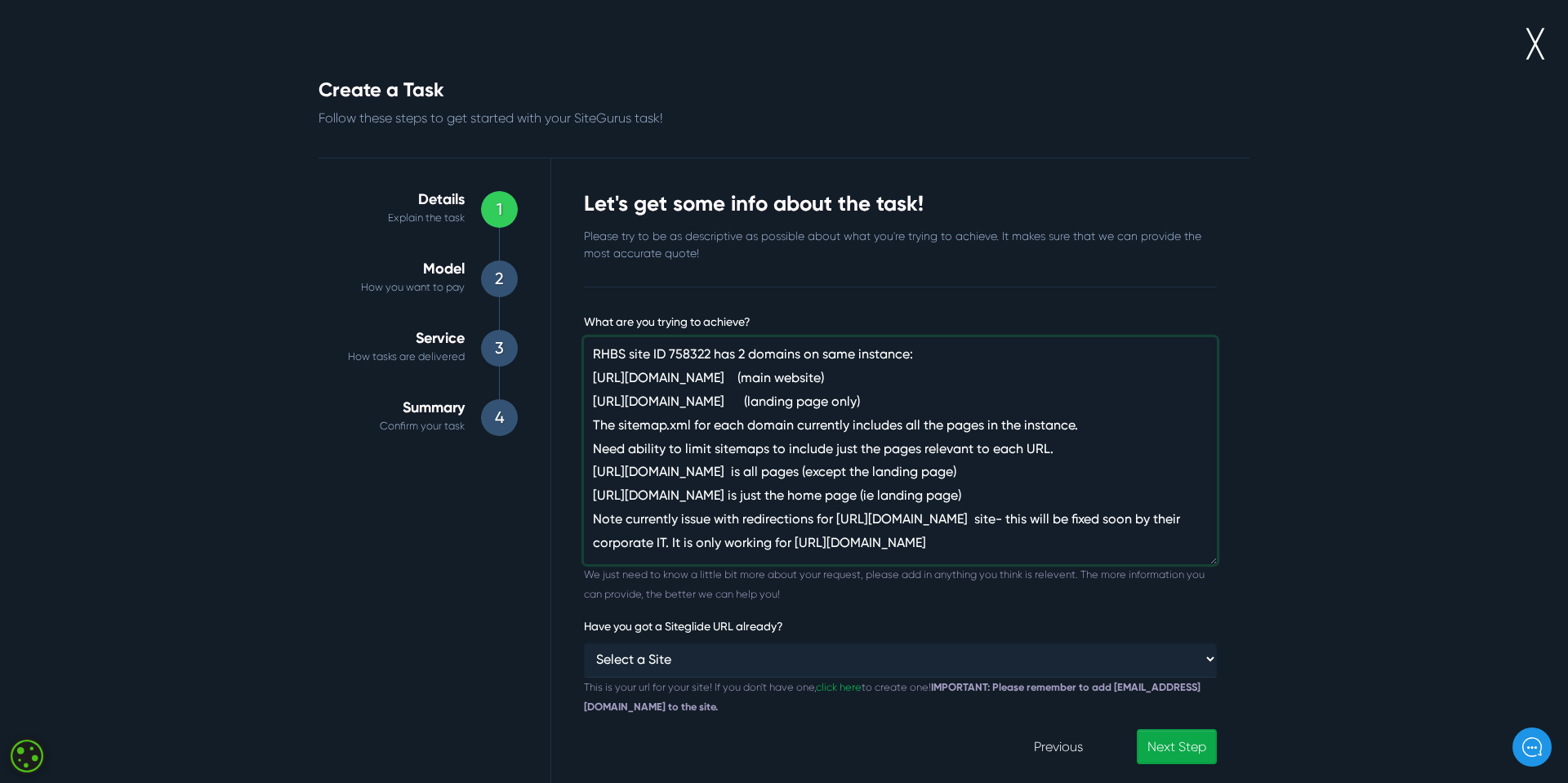
type textarea "RHBS site ID 758322 has 2 domains on same instance: [URL][DOMAIN_NAME] (main we…"
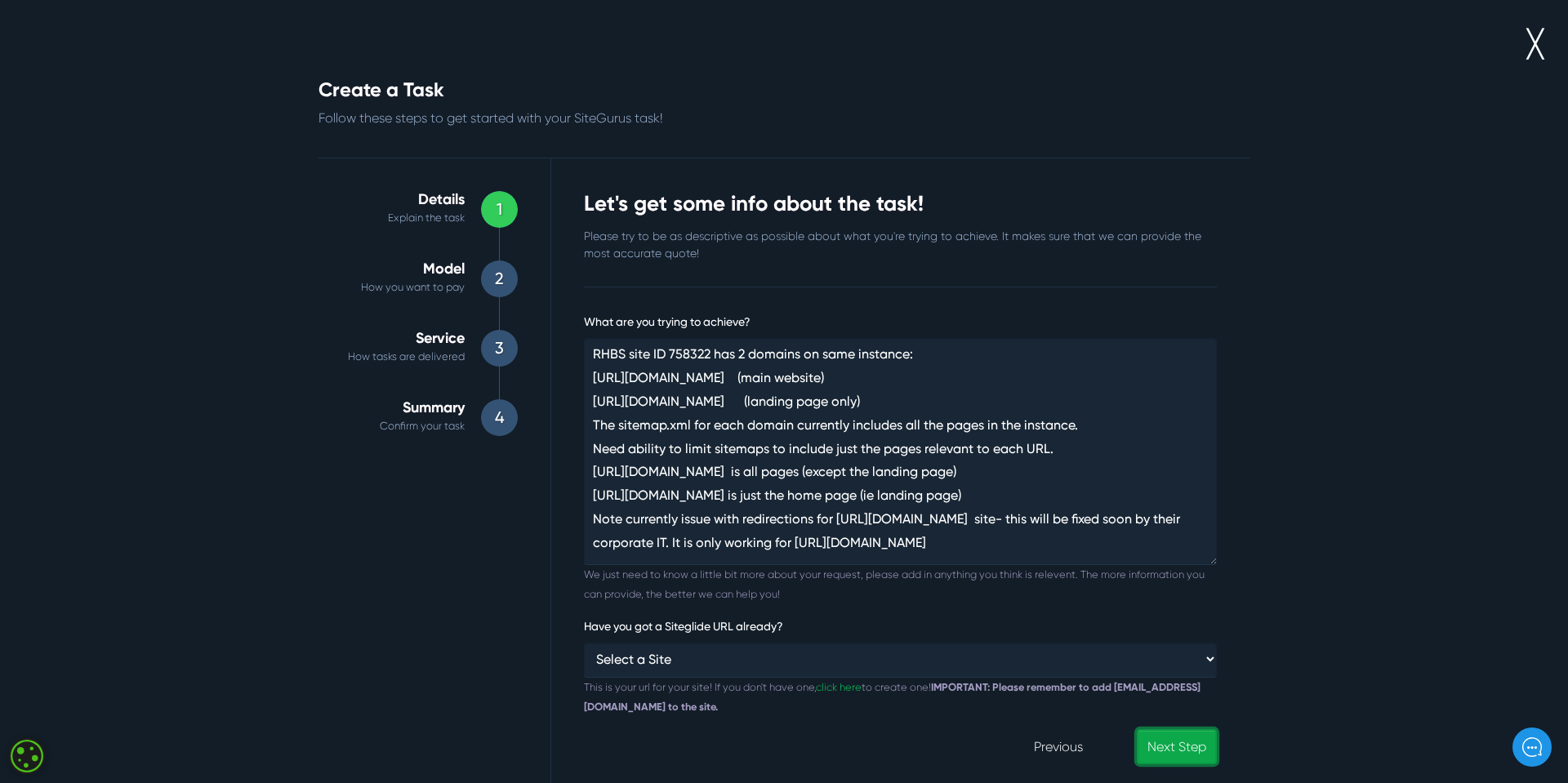
click at [1181, 747] on link "Next Step" at bounding box center [1176, 747] width 80 height 36
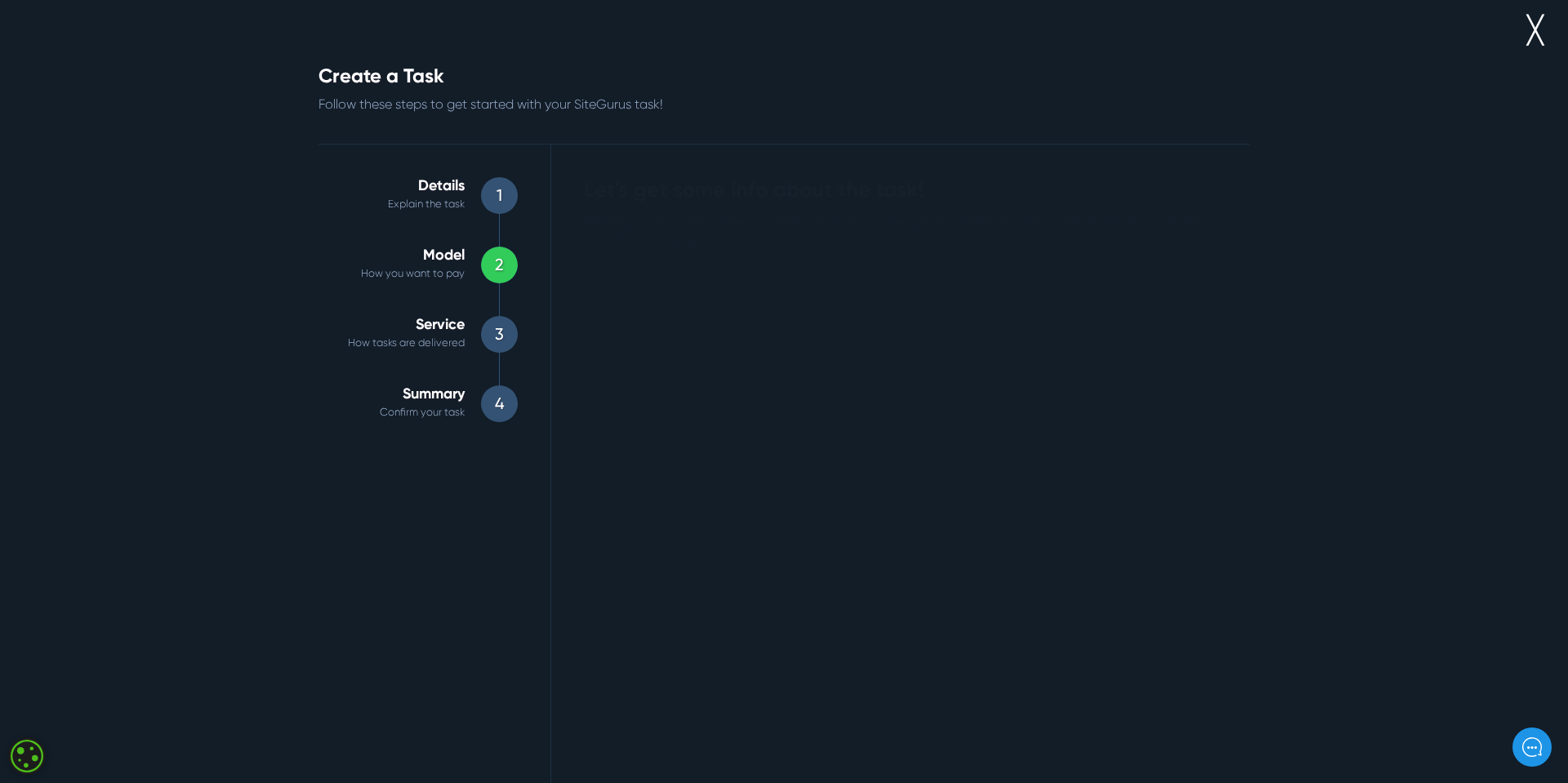
scroll to position [0, 0]
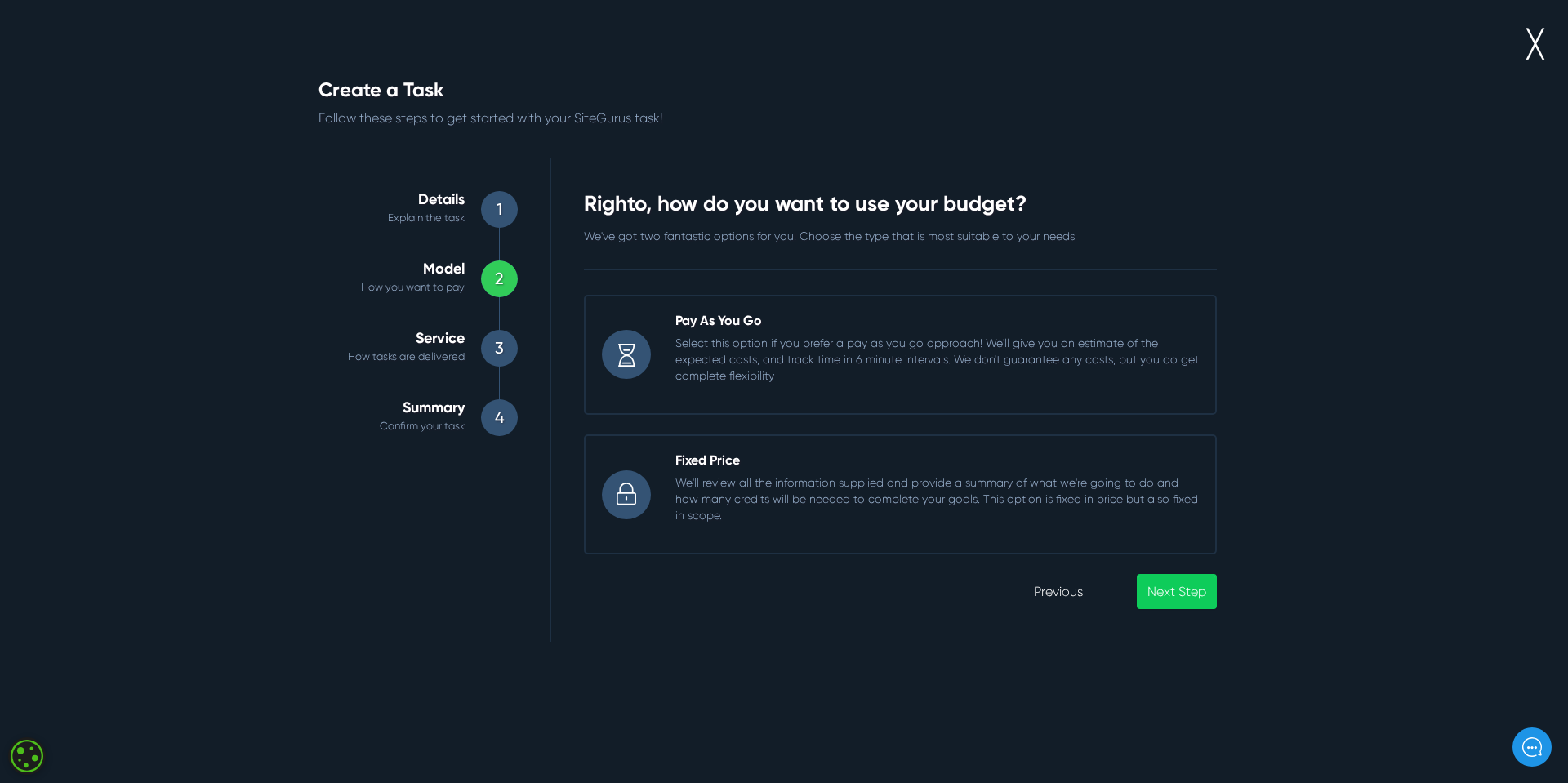
click at [735, 365] on p "Select this option if you prefer a pay as you go approach! We'll give you an es…" at bounding box center [937, 360] width 524 height 49
click at [584, 295] on input "Pay As You Go Select this option if you prefer a pay as you go approach! We'll …" at bounding box center [584, 295] width 0 height 0
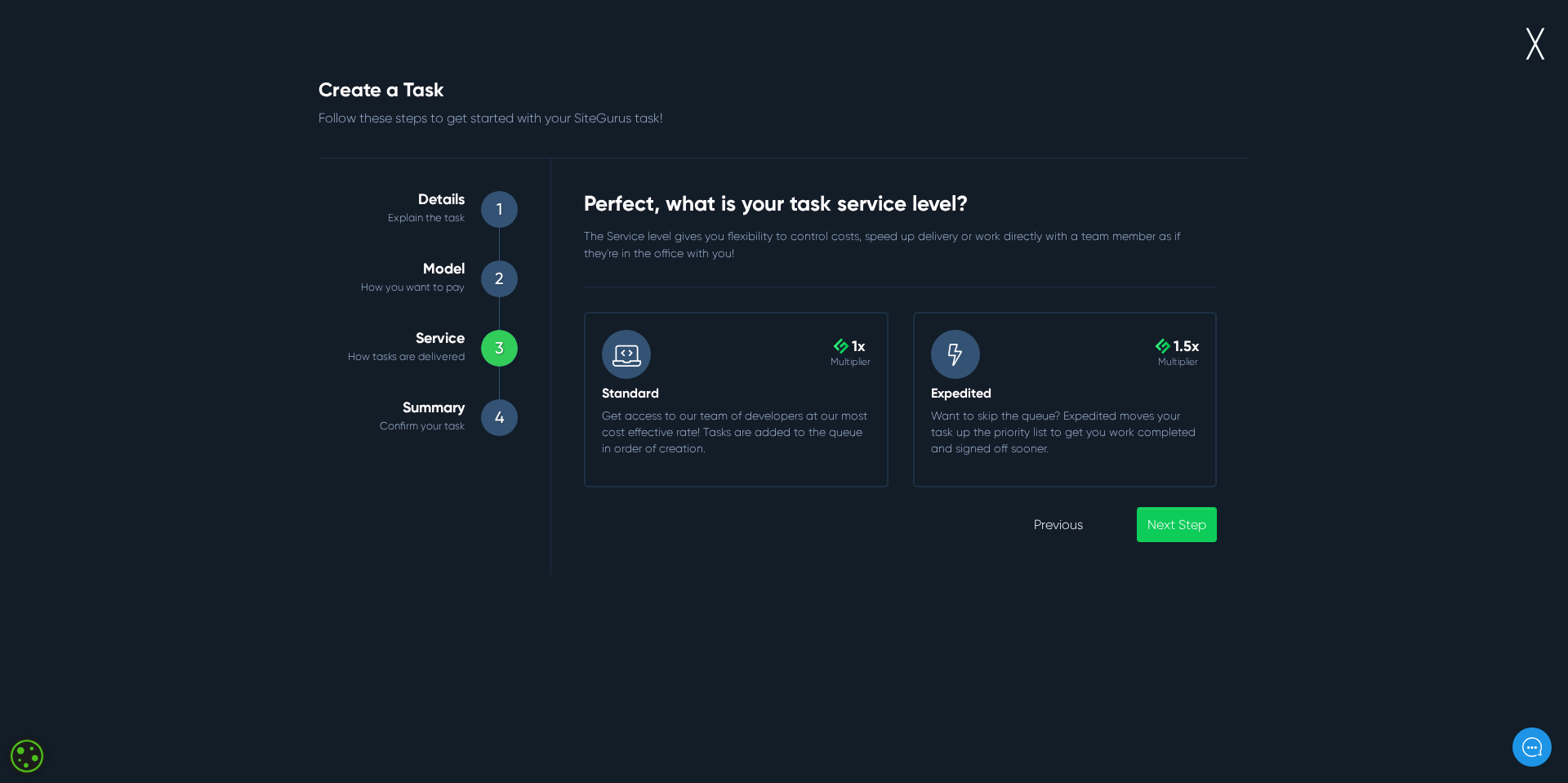
click at [968, 449] on p "Want to skip the queue? Expedited moves your task up the priority list to get y…" at bounding box center [1065, 432] width 268 height 49
click at [913, 312] on input ".cls-1{fill-rule:evenodd;fill:url(#linear-gradient);} 1.5x Multiplier Expedited…" at bounding box center [913, 312] width 0 height 0
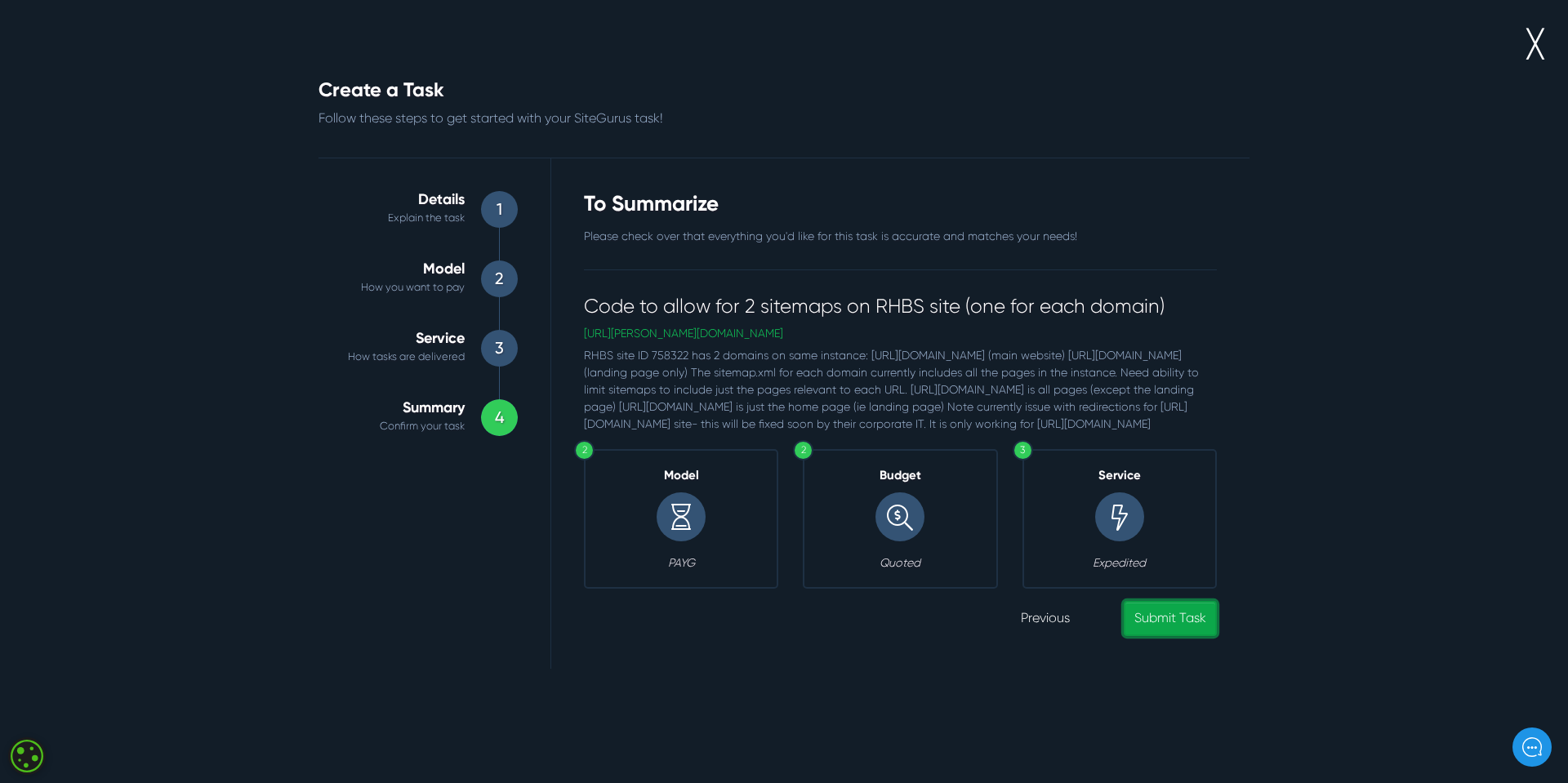
click at [1169, 635] on link "Submit Task" at bounding box center [1171, 619] width 93 height 36
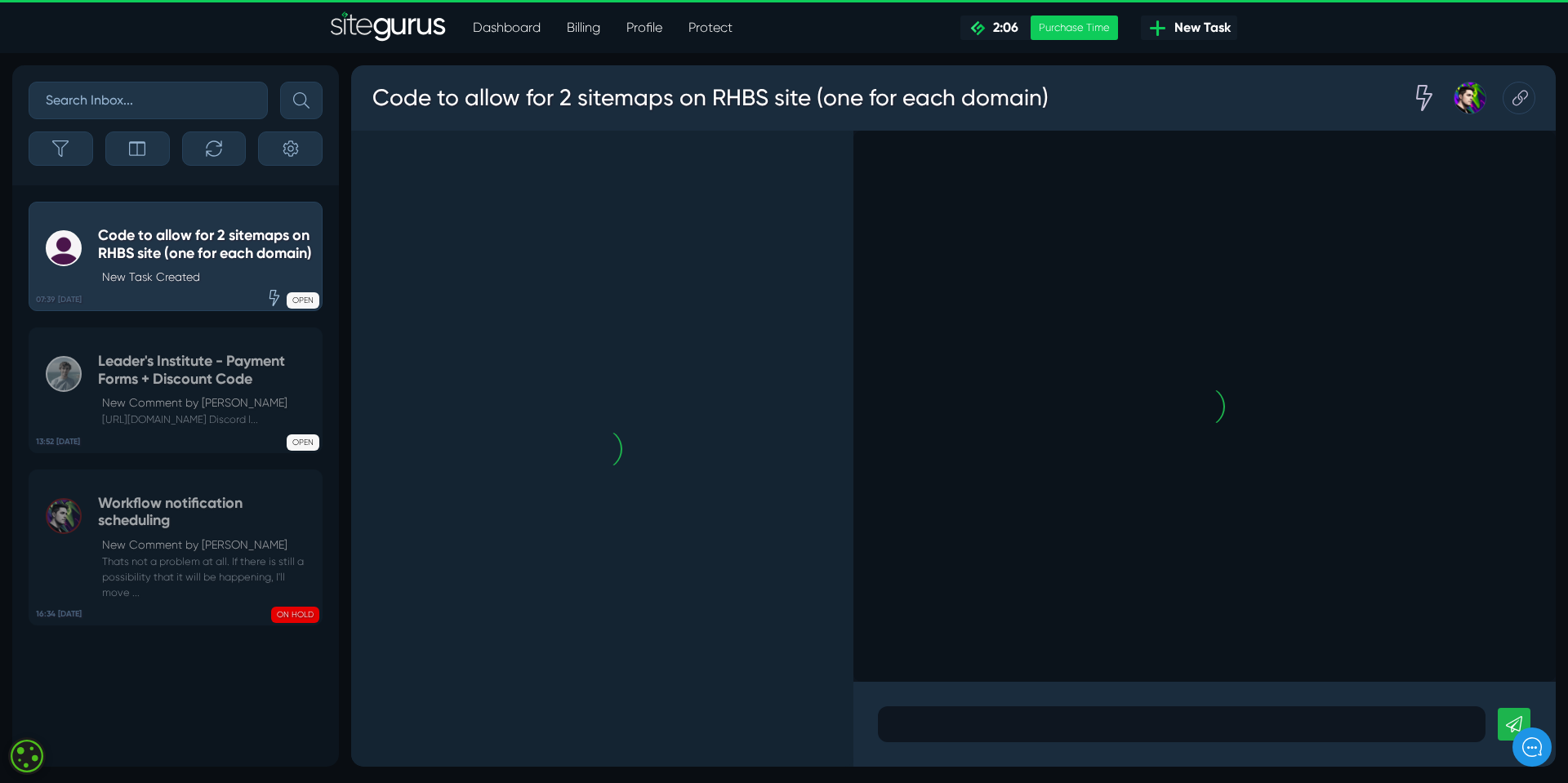
click at [1004, 32] on span "2:06" at bounding box center [1002, 28] width 32 height 16
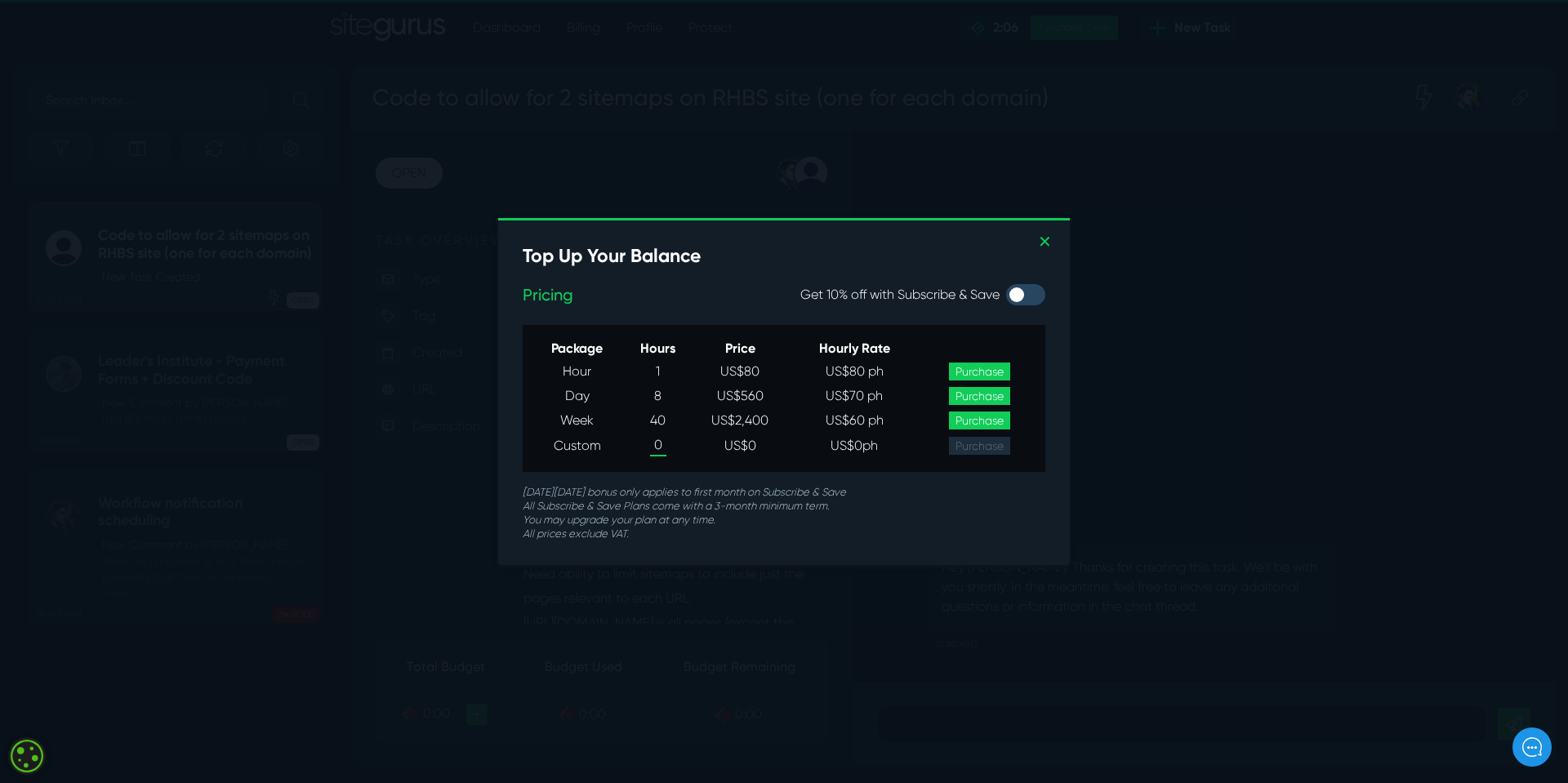
click at [973, 367] on link "Purchase" at bounding box center [979, 372] width 61 height 18
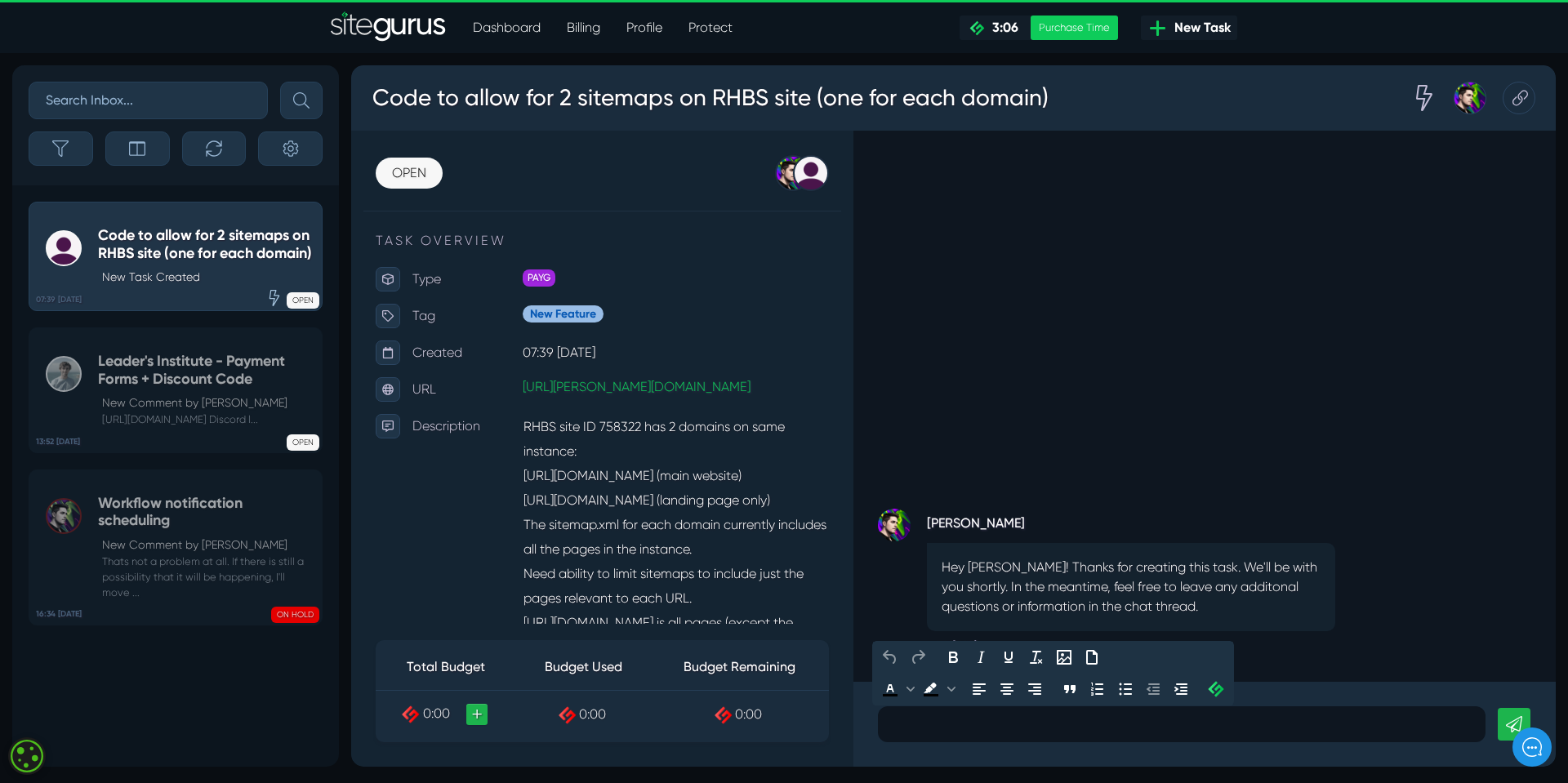
click at [916, 734] on p at bounding box center [1181, 725] width 583 height 20
click at [906, 722] on p "PS Matt Jones" at bounding box center [1181, 725] width 583 height 20
click at [999, 721] on p "PS Matt Jones" at bounding box center [1181, 725] width 583 height 20
drag, startPoint x: 979, startPoint y: 725, endPoint x: 1144, endPoint y: 724, distance: 165.0
click at [1144, 724] on p "PS Matt Jones is acorss this one already!" at bounding box center [1181, 725] width 583 height 20
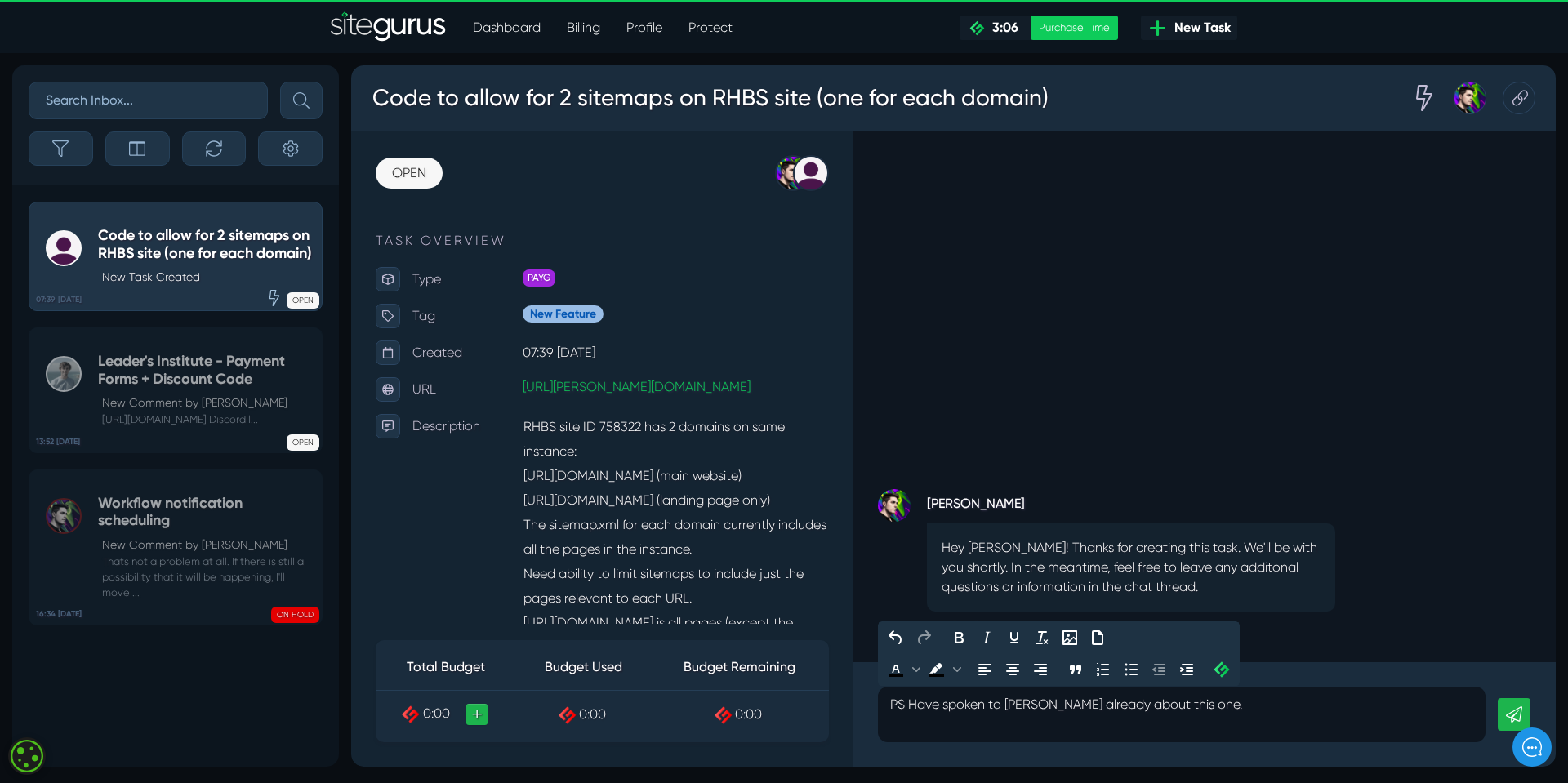
click at [1510, 713] on icon at bounding box center [1514, 714] width 17 height 17
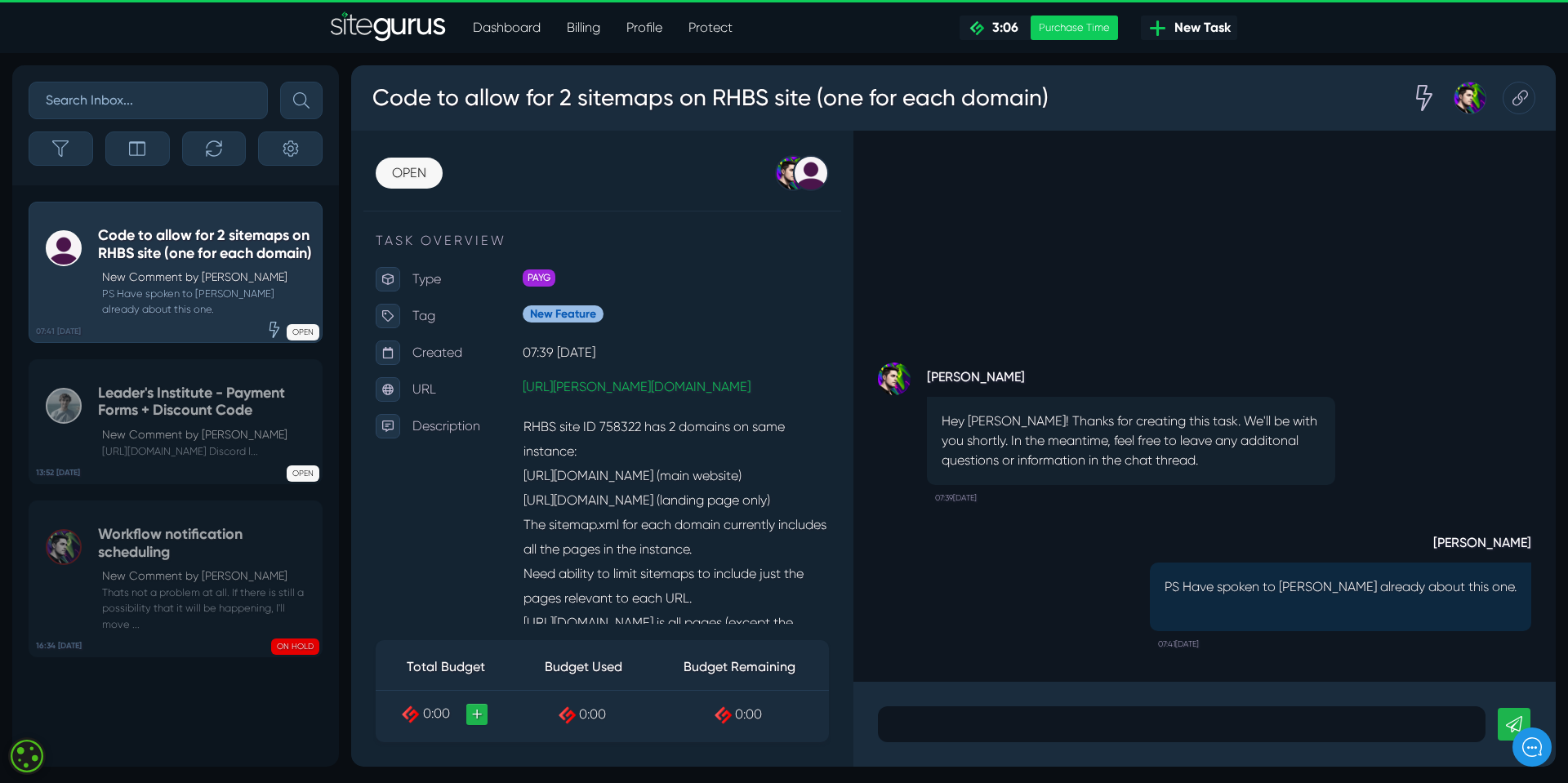
click at [1408, 605] on p at bounding box center [1340, 606] width 352 height 20
click at [1312, 576] on div "PS Have spoken to Matt Jones already about this one." at bounding box center [1340, 598] width 382 height 69
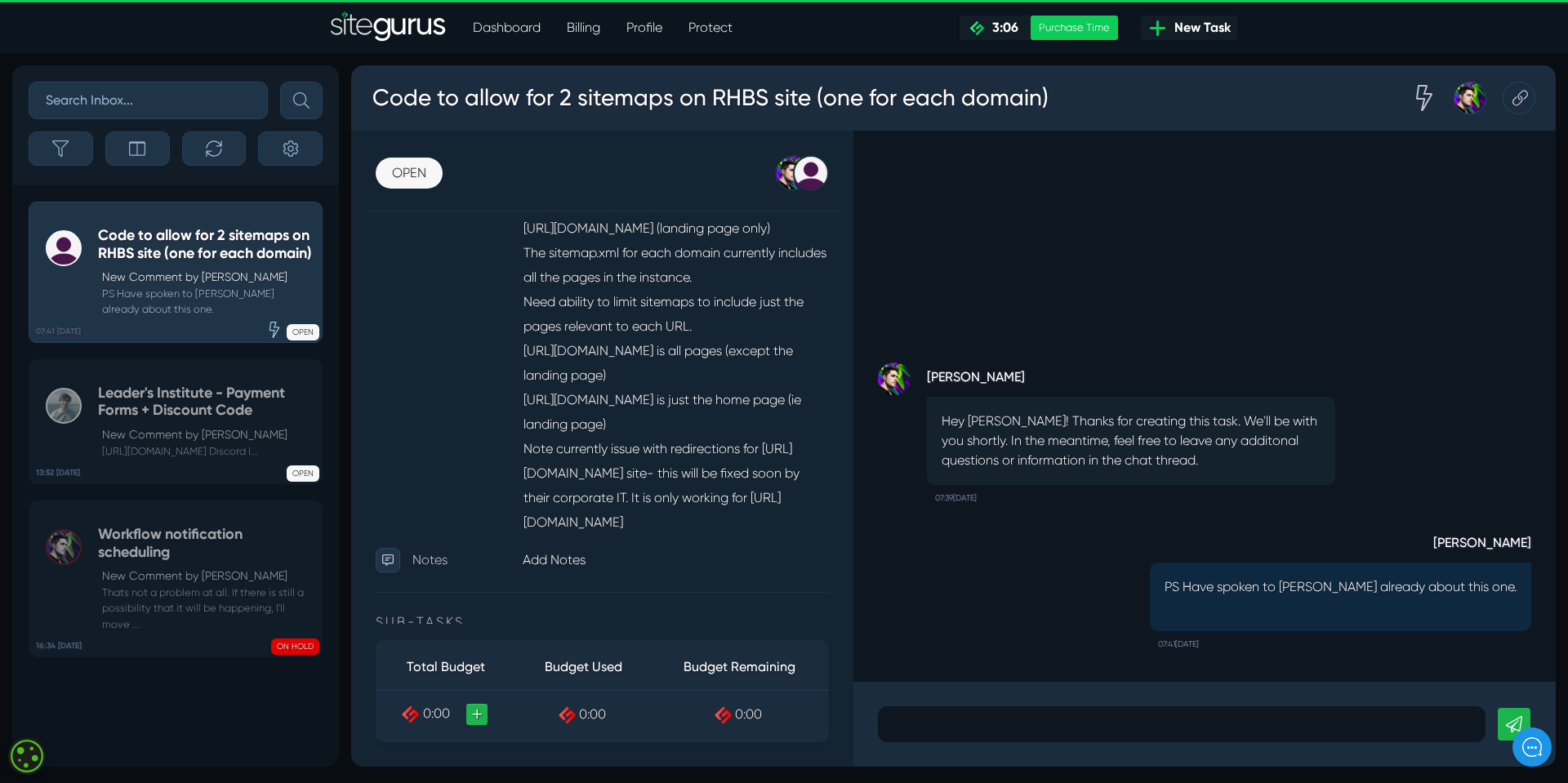
scroll to position [326, 0]
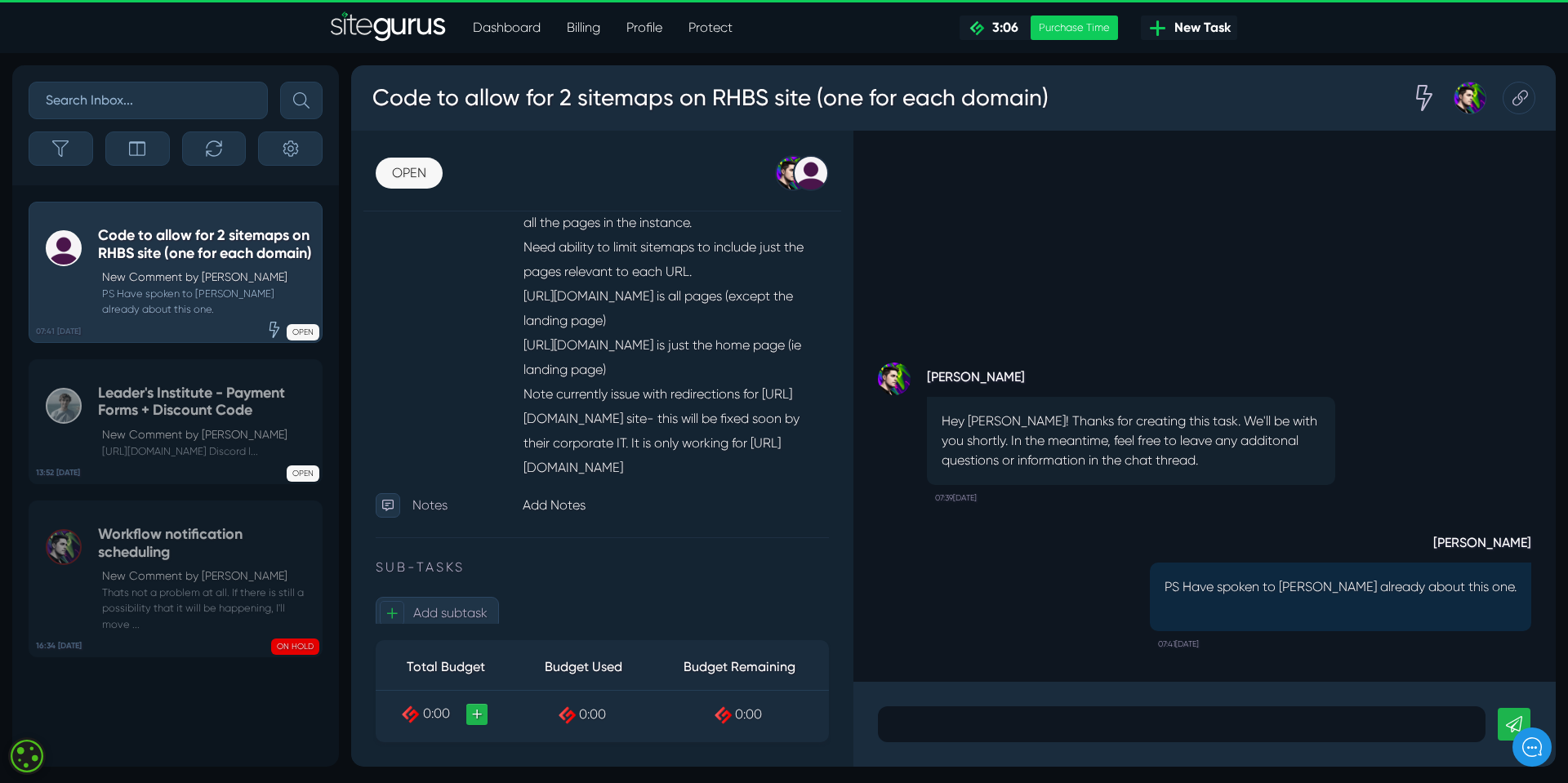
click at [539, 518] on p "Add Notes" at bounding box center [676, 505] width 307 height 25
click at [530, 518] on p "Add Notes" at bounding box center [676, 505] width 307 height 25
drag, startPoint x: 525, startPoint y: 483, endPoint x: 693, endPoint y: 483, distance: 168.0
click at [693, 481] on p "RHBS site ID 758322 has 2 domains on same instance: [URL][DOMAIN_NAME] (main we…" at bounding box center [676, 284] width 307 height 393
click at [540, 518] on p "Add Notes" at bounding box center [676, 505] width 307 height 25
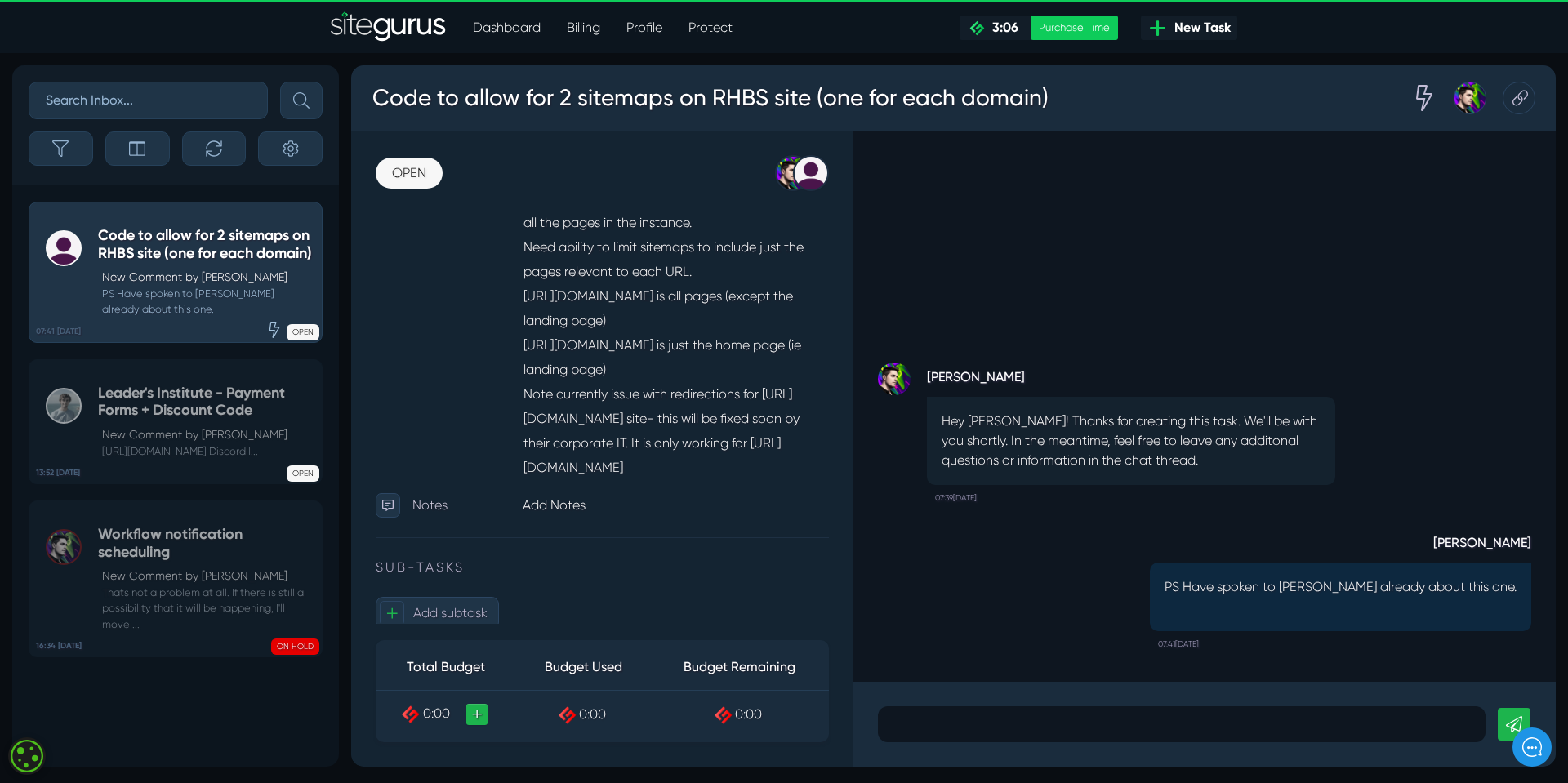
click at [526, 518] on p "Add Notes" at bounding box center [676, 505] width 307 height 25
click at [534, 518] on p "Add Notes" at bounding box center [676, 505] width 307 height 25
click at [526, 518] on p "Add Notes" at bounding box center [676, 505] width 307 height 25
drag, startPoint x: 525, startPoint y: 482, endPoint x: 692, endPoint y: 477, distance: 167.1
click at [692, 477] on p "RHBS site ID 758322 has 2 domains on same instance: [URL][DOMAIN_NAME] (main we…" at bounding box center [676, 284] width 307 height 393
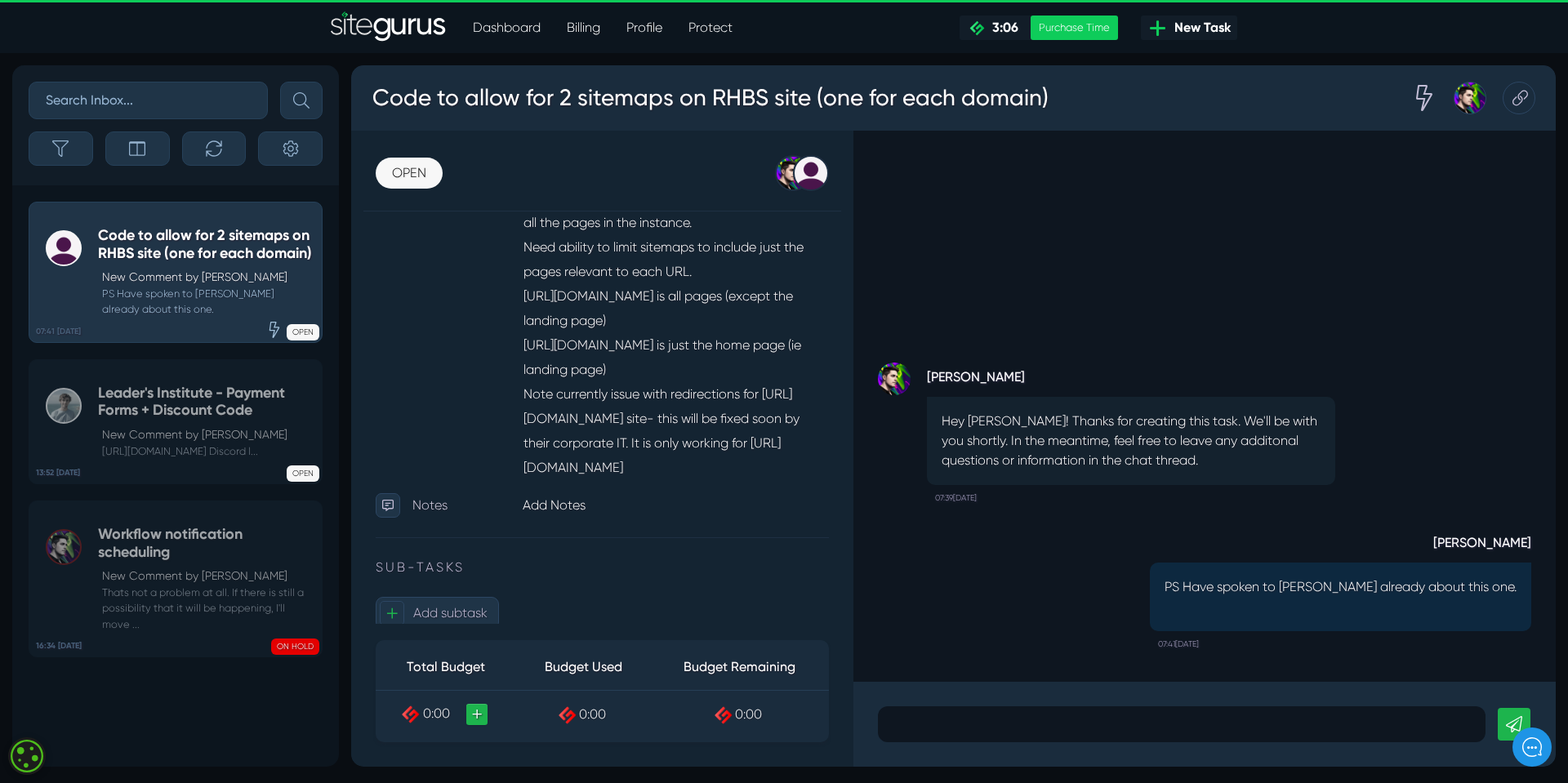
copy p "[URL][DOMAIN_NAME]"
click at [555, 518] on p "Add Notes" at bounding box center [676, 505] width 307 height 25
click at [526, 518] on p "Add Notes" at bounding box center [676, 505] width 307 height 25
click at [741, 537] on span "https://www.cb.rh.com.au/ is currently pointing to correct page." at bounding box center [664, 517] width 282 height 40
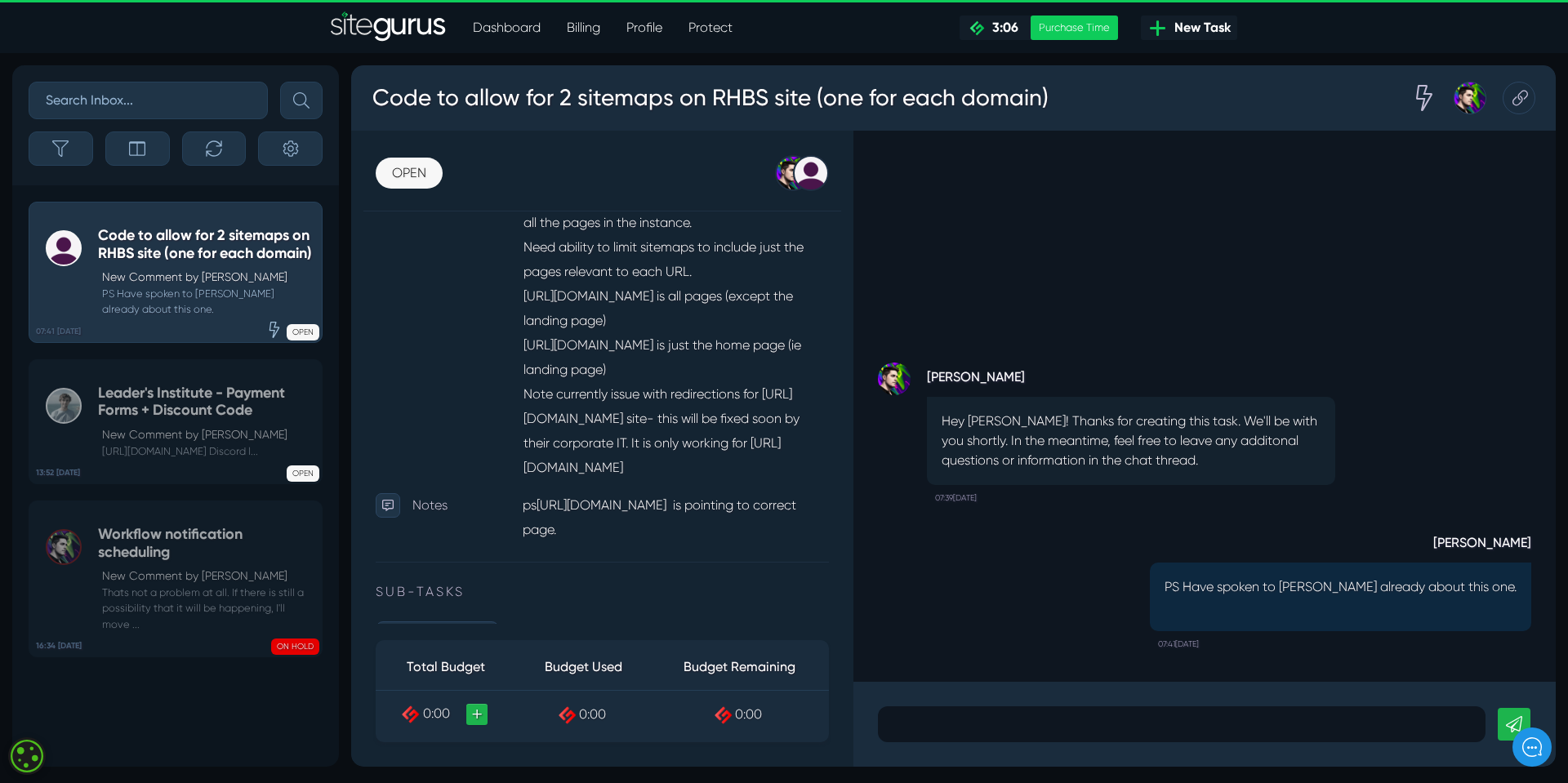
click at [536, 542] on p "ps https://www.cb.rh.com.au/ is pointing to correct page." at bounding box center [676, 518] width 307 height 49
click at [535, 537] on span "https://www.cb.rh.com.au/ is pointing to correct page." at bounding box center [661, 517] width 276 height 40
click at [570, 537] on span "https://www.cb.rh.com.au/ is pointing to correct page." at bounding box center [661, 517] width 276 height 40
click at [655, 542] on p "ps: https://www.cb.rh.com.au/ is pointing to correct landing page." at bounding box center [676, 518] width 307 height 49
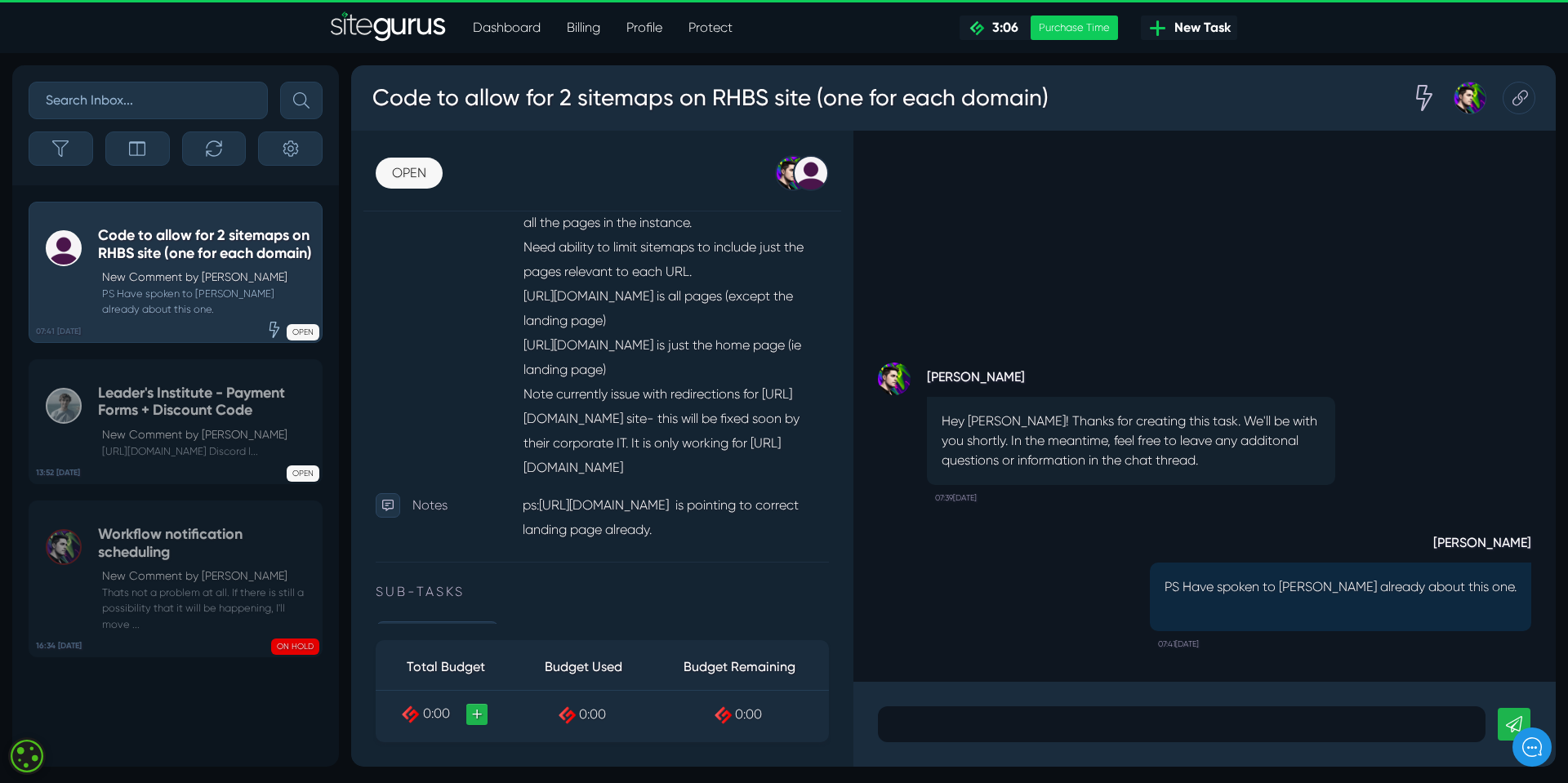
click at [731, 602] on div "TASK OVERVIEW Type PAYG Tag New Feature None Roadmap New Feature Bug Fix New Pr…" at bounding box center [603, 418] width 477 height 412
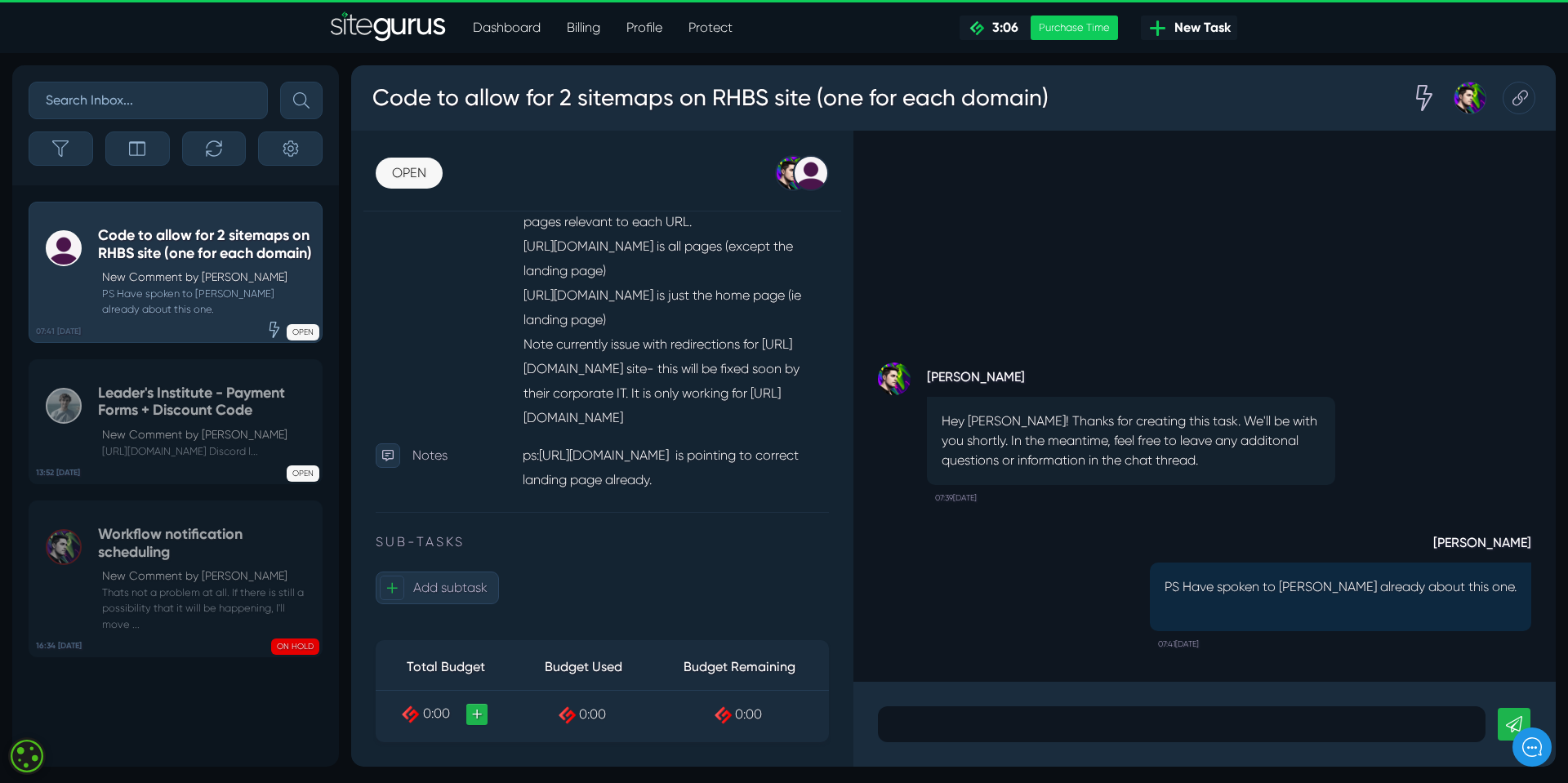
click at [717, 491] on p "ps: https://www.cb.rh.com.au/ is pointing to correct landing page already." at bounding box center [676, 468] width 307 height 49
click at [915, 572] on div "Liz Gibbs PS Have spoken to Matt Jones already about this one. 07:41, August 13…" at bounding box center [1204, 584] width 654 height 146
